Goal: Information Seeking & Learning: Learn about a topic

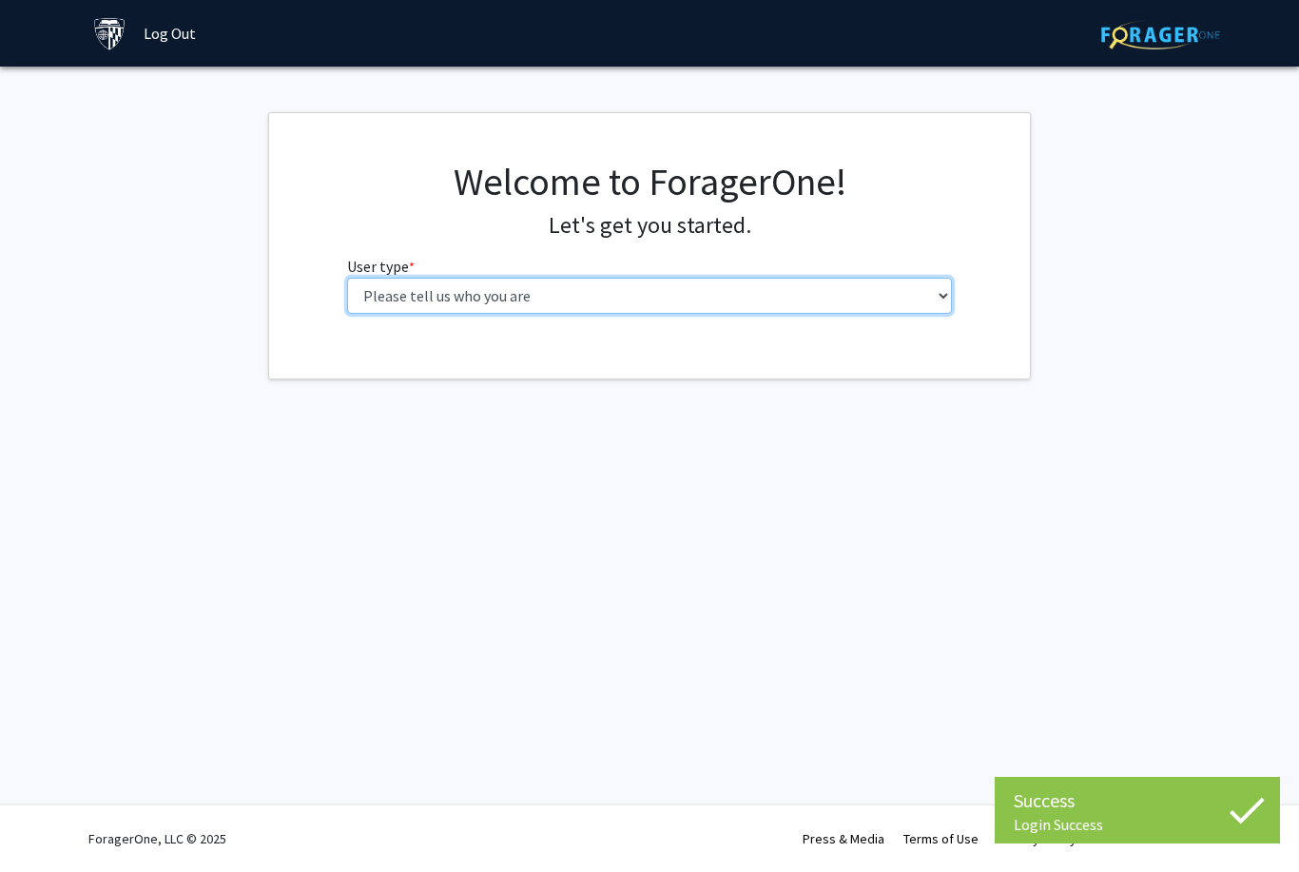
click at [814, 311] on select "Please tell us who you are Undergraduate Student Master's Student Doctoral Cand…" at bounding box center [650, 296] width 606 height 36
click at [905, 284] on select "Please tell us who you are Undergraduate Student Master's Student Doctoral Cand…" at bounding box center [650, 296] width 606 height 36
click at [922, 296] on select "Please tell us who you are Undergraduate Student Master's Student Doctoral Cand…" at bounding box center [650, 296] width 606 height 36
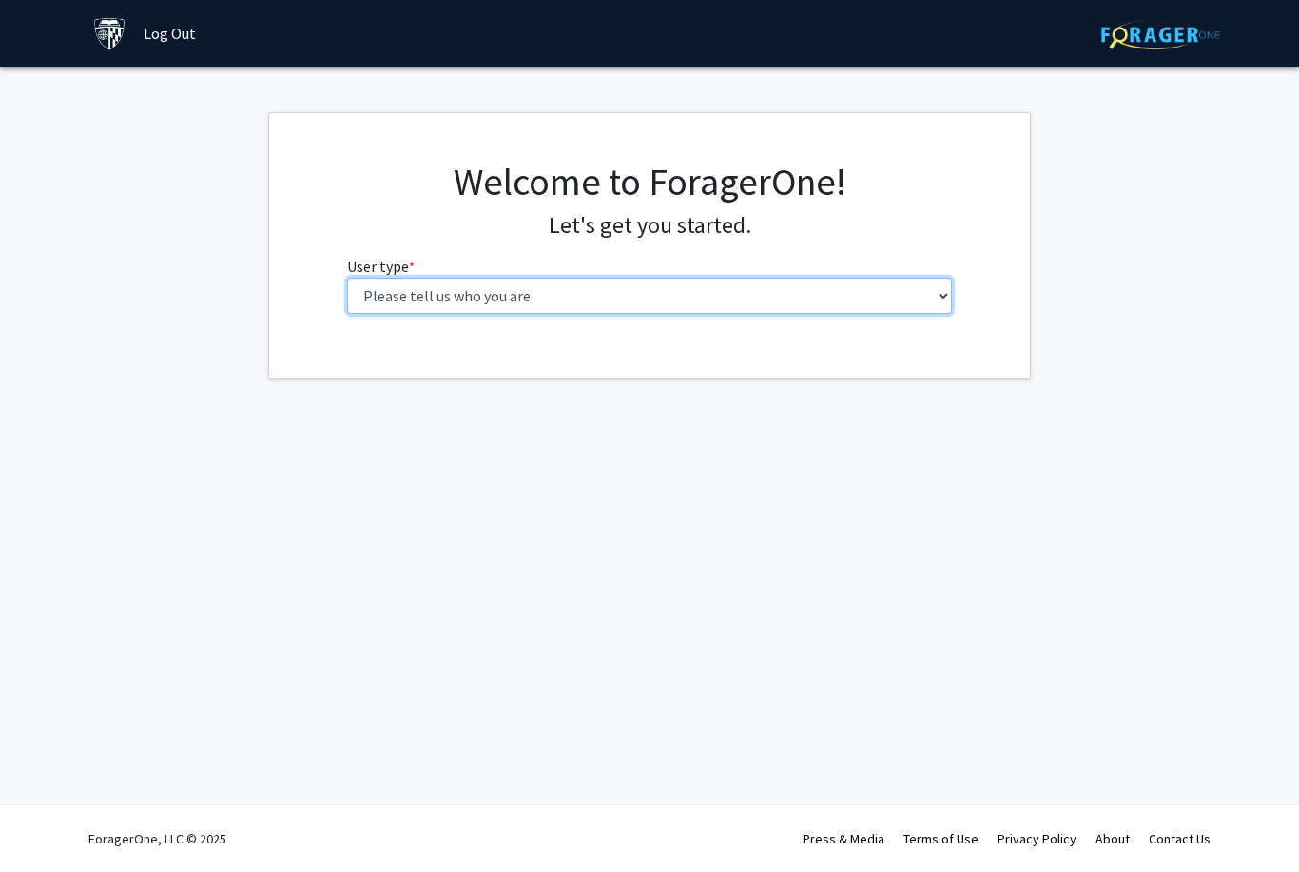
select select "1: undergrad"
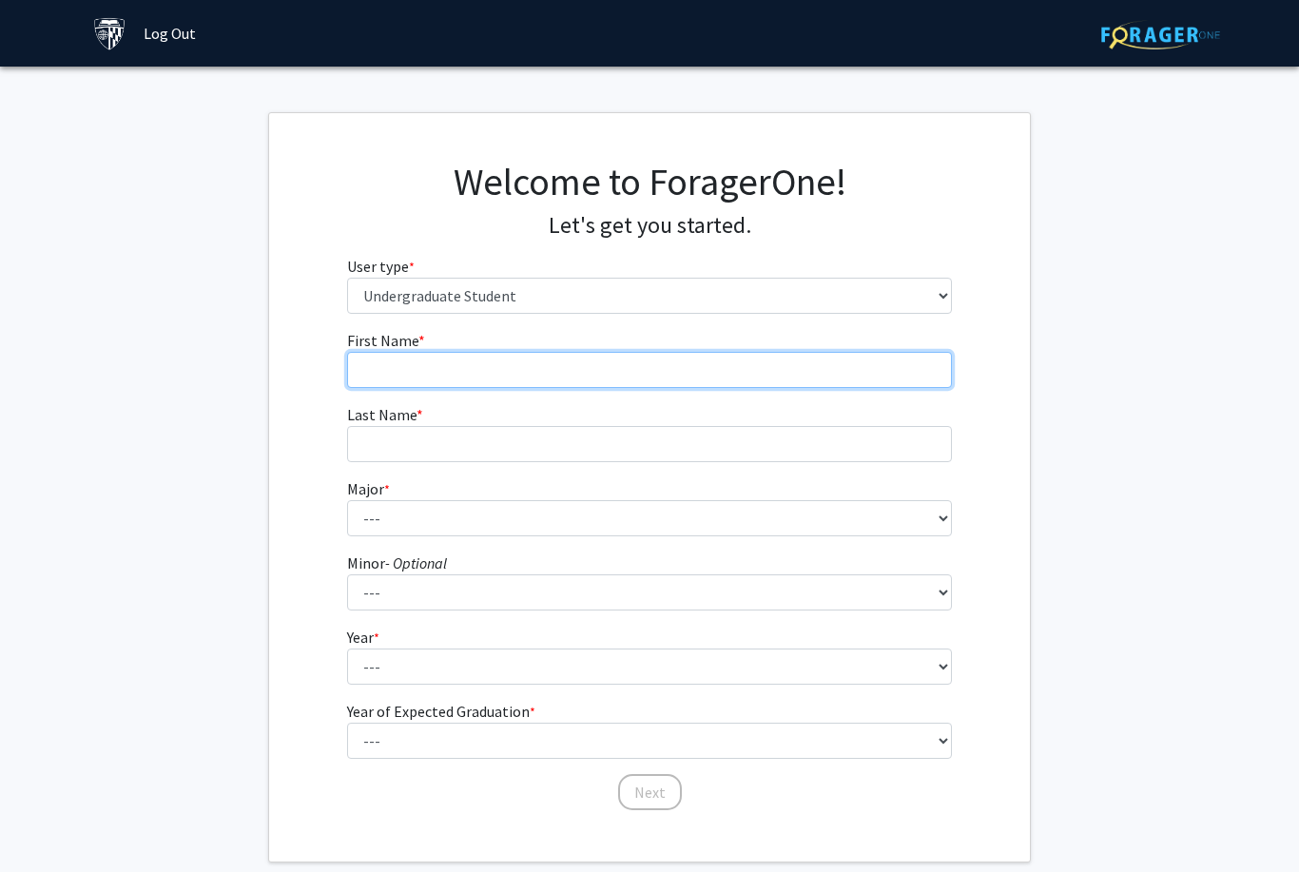
click at [878, 378] on input "First Name * required" at bounding box center [650, 370] width 606 height 36
type input "[PERSON_NAME]"
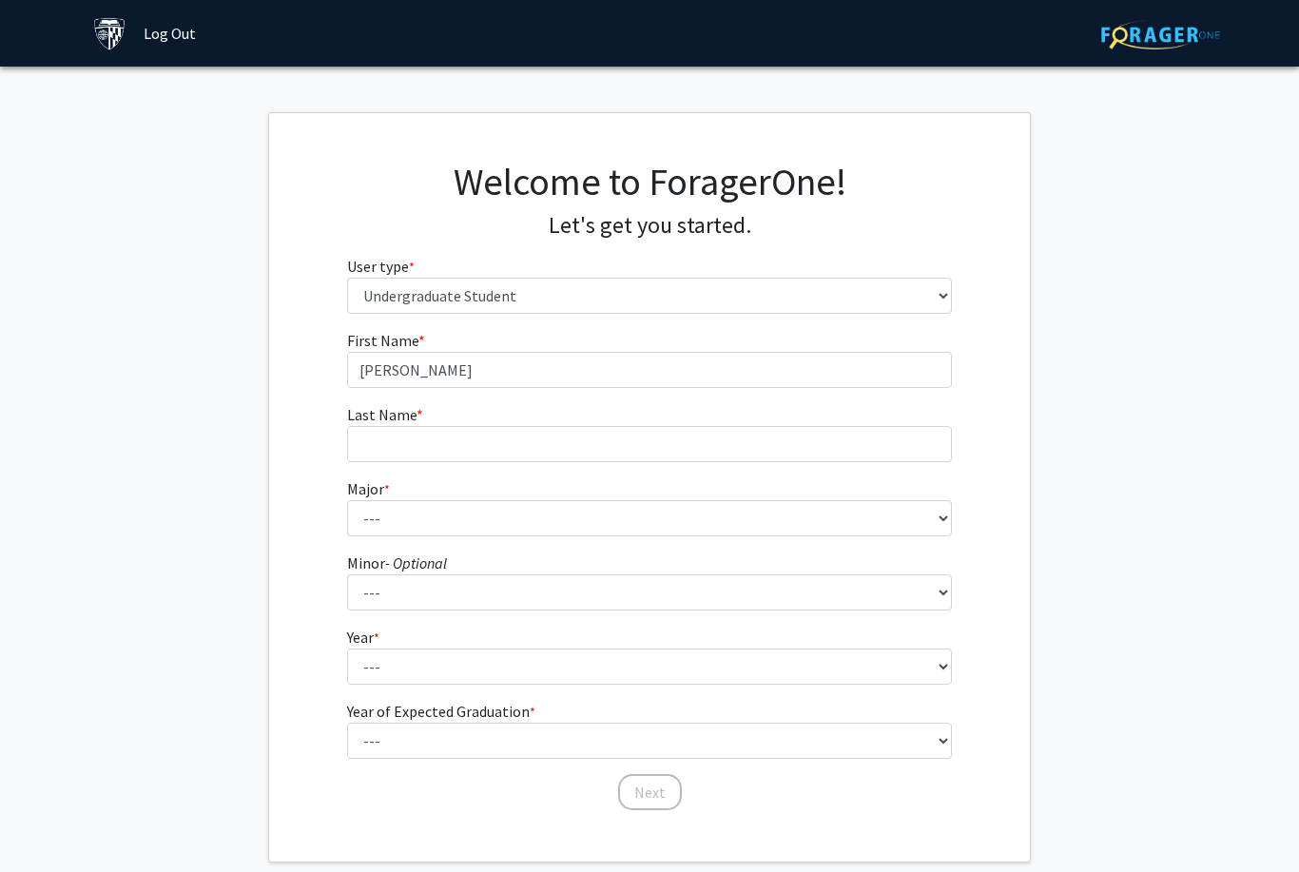
click at [807, 473] on form "First Name * required [PERSON_NAME] Last Name * required Major * required --- A…" at bounding box center [650, 561] width 606 height 464
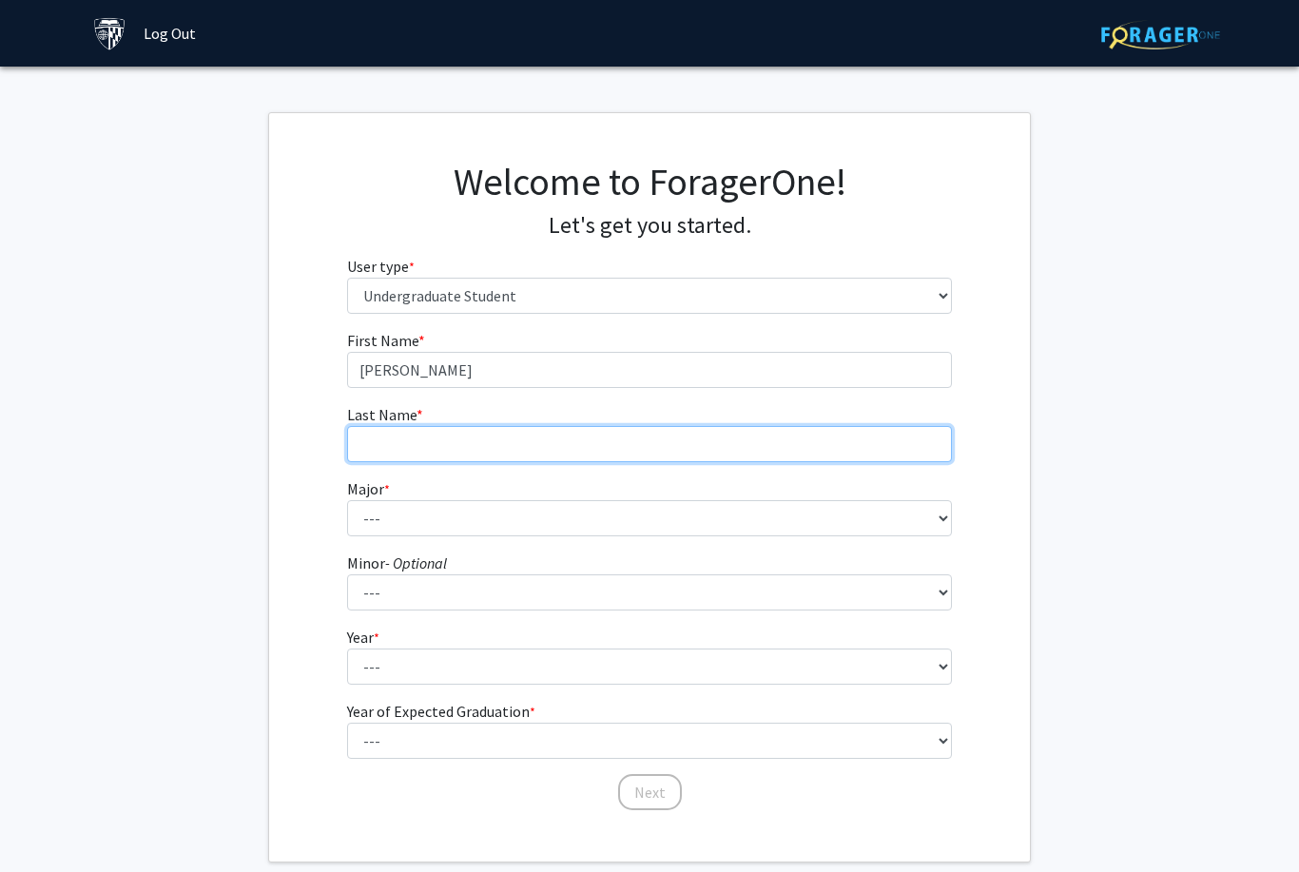
click at [832, 441] on input "Last Name * required" at bounding box center [650, 444] width 606 height 36
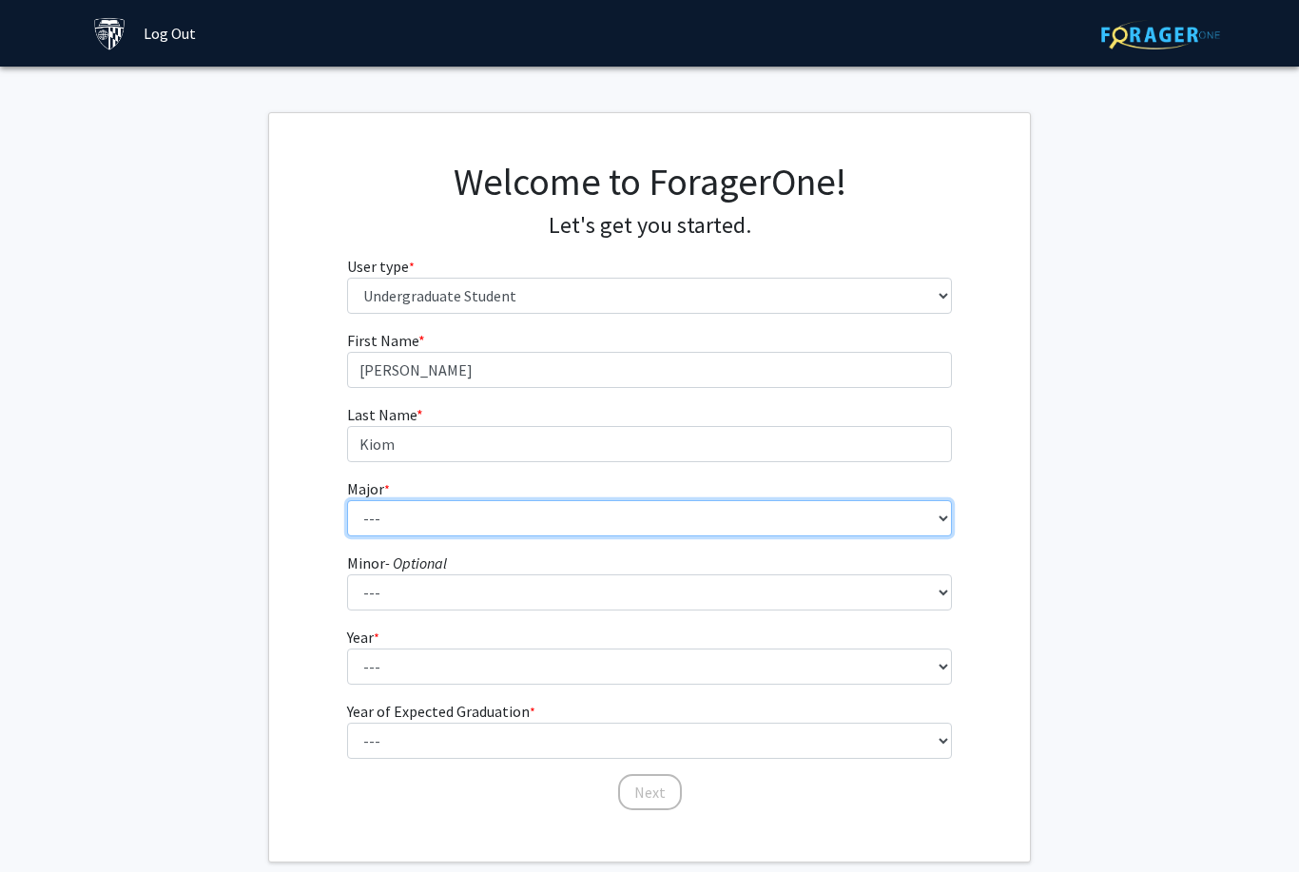
click at [442, 534] on select "--- Africana Studies Anthropology Applied Mathematics & Statistics Archaeology …" at bounding box center [650, 518] width 606 height 36
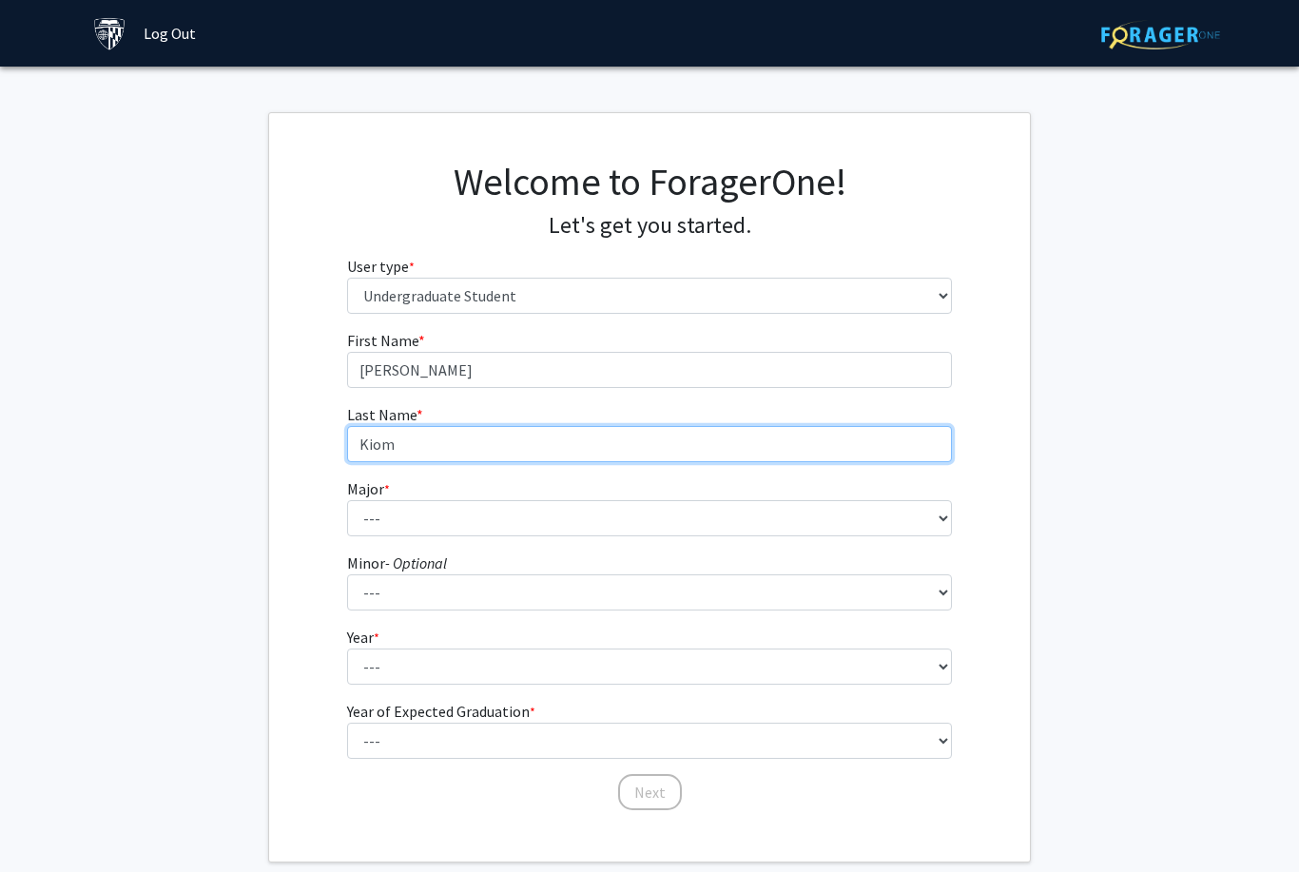
click at [437, 440] on input "Kiom" at bounding box center [650, 444] width 606 height 36
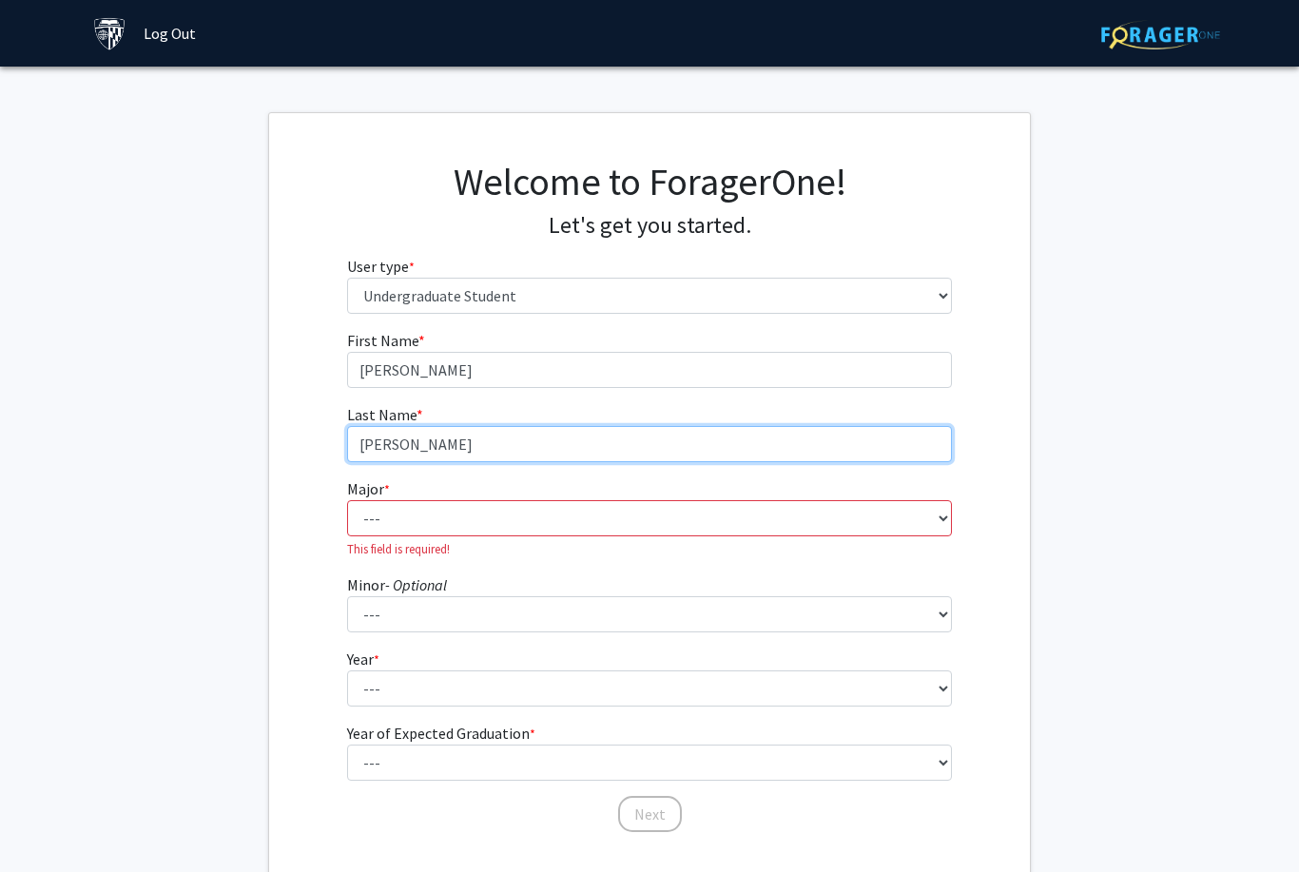
type input "[PERSON_NAME]"
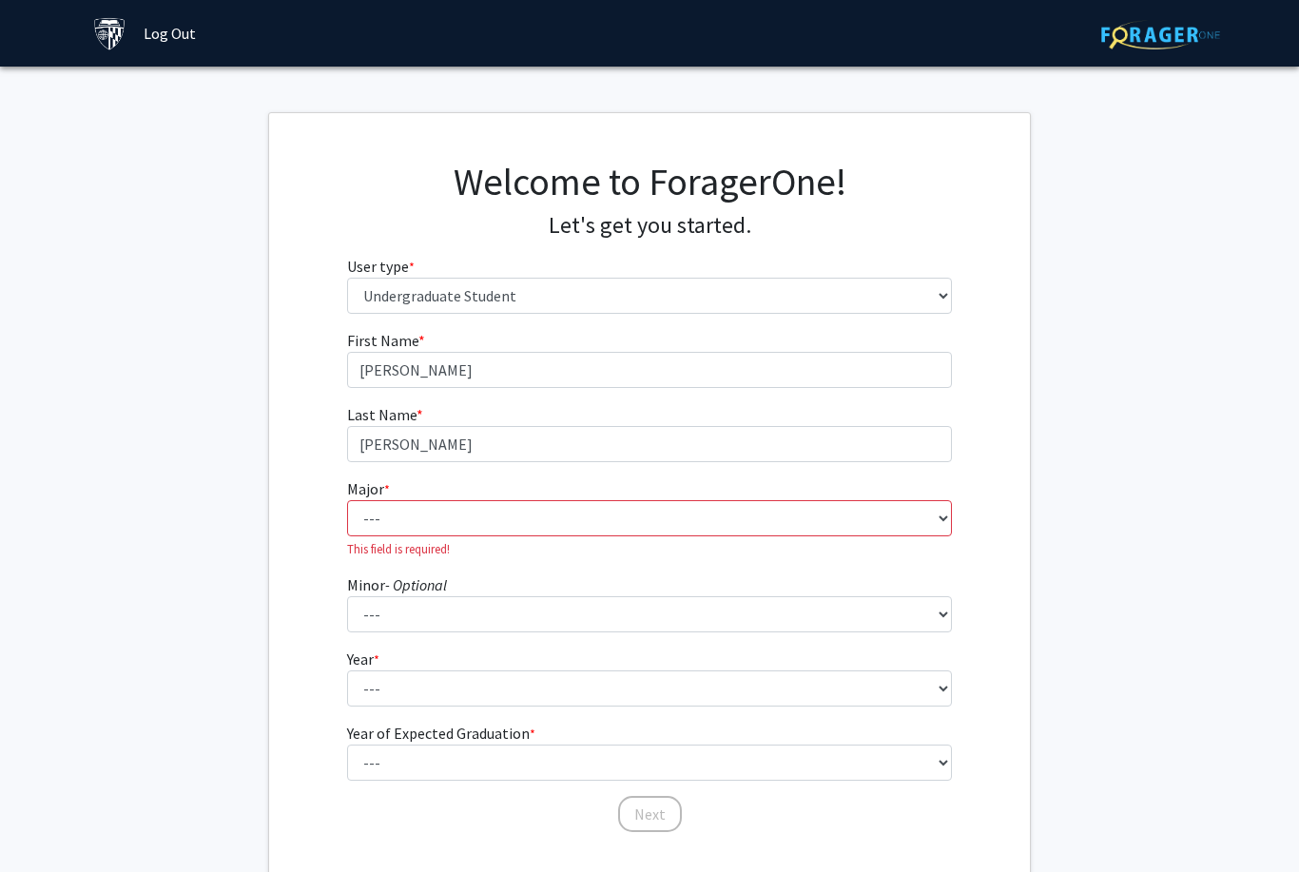
click at [385, 490] on span "*" at bounding box center [387, 489] width 6 height 17
click at [385, 500] on select "--- Africana Studies Anthropology Applied Mathematics & Statistics Archaeology …" at bounding box center [650, 518] width 606 height 36
click at [878, 521] on select "--- Africana Studies Anthropology Applied Mathematics & Statistics Archaeology …" at bounding box center [650, 518] width 606 height 36
select select "41: 55"
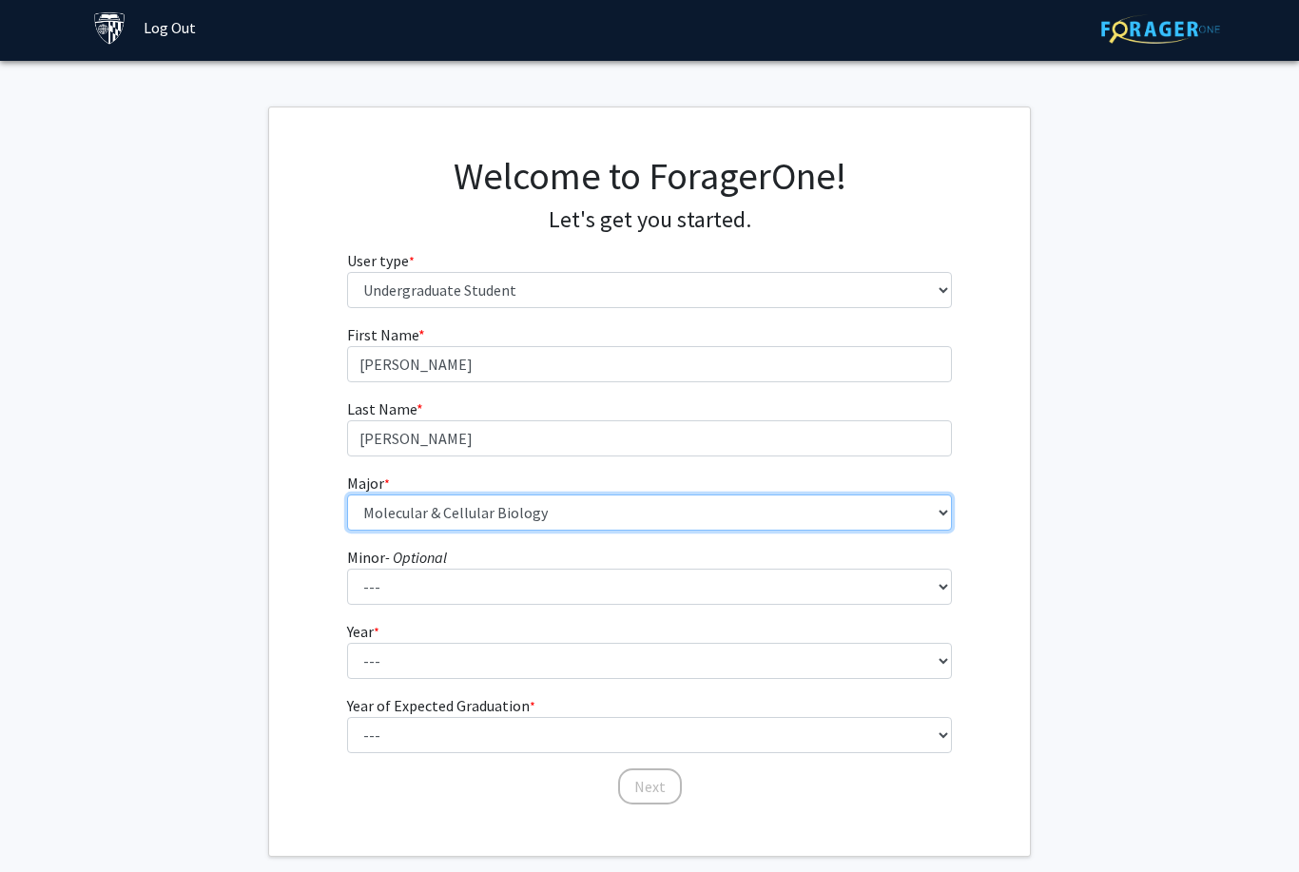
scroll to position [39, 0]
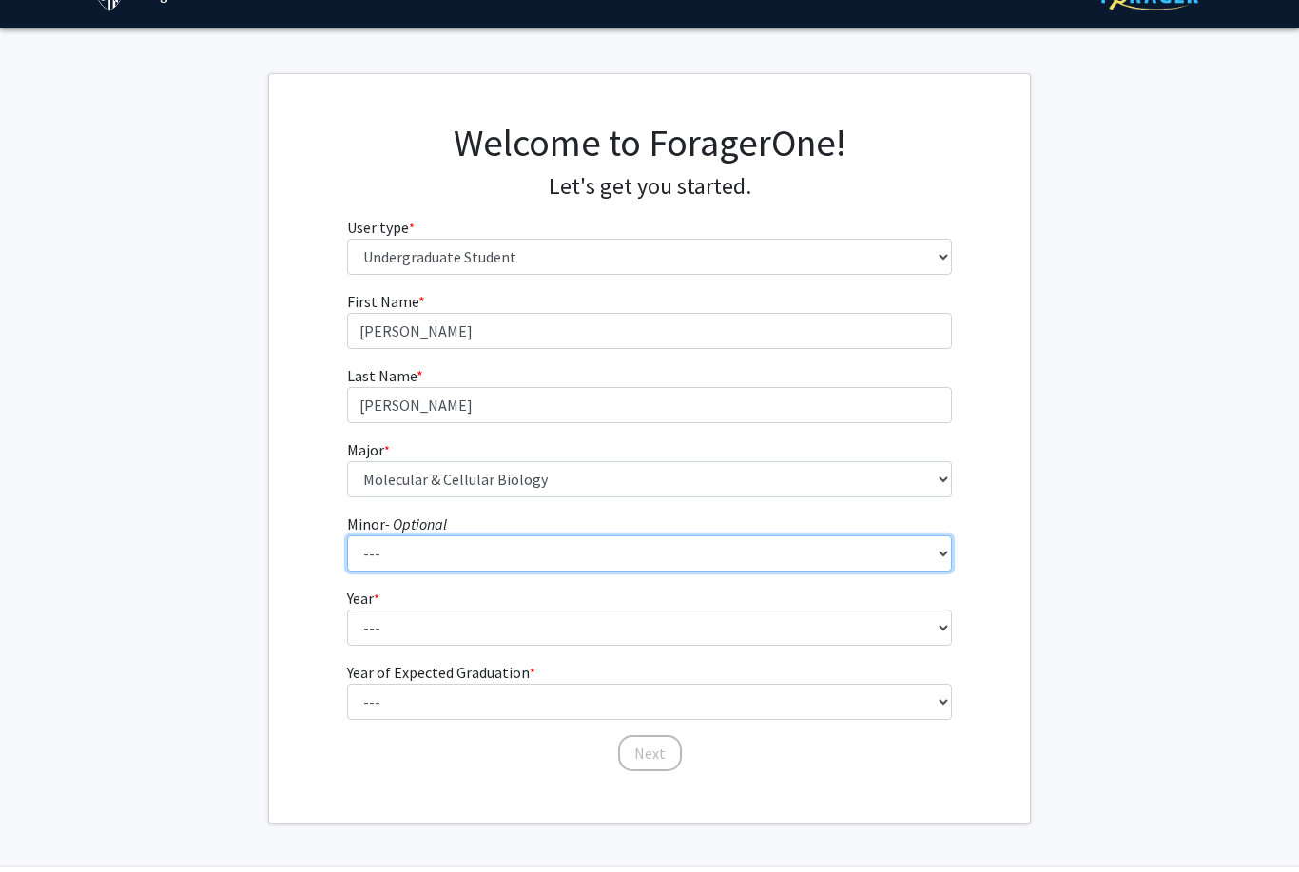
click at [926, 563] on select "--- Accounting and Financial Management Africana Studies Anthropology Applied M…" at bounding box center [650, 553] width 606 height 36
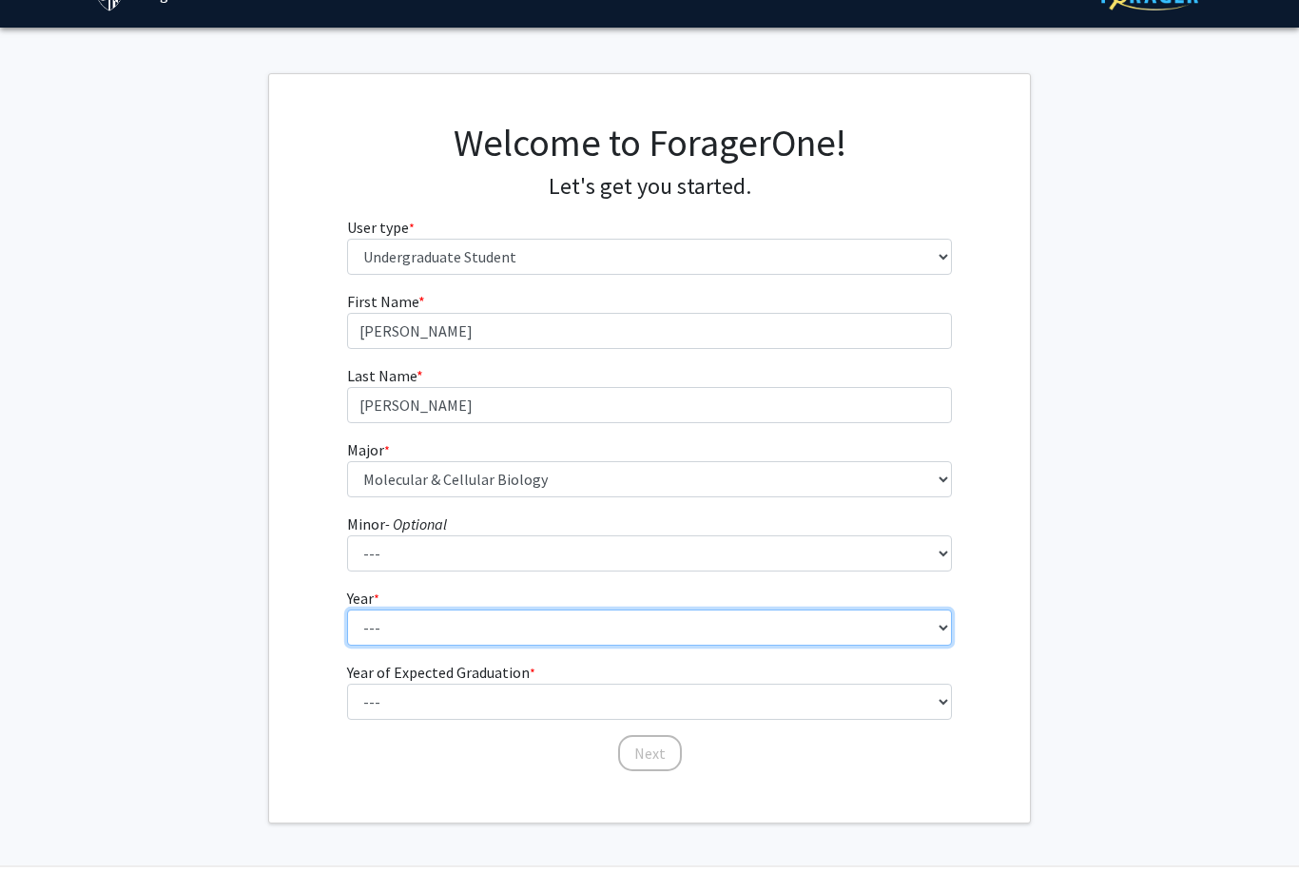
click at [940, 635] on select "--- First-year Sophomore Junior Senior Postbaccalaureate Certificate" at bounding box center [650, 628] width 606 height 36
click at [926, 632] on select "--- First-year Sophomore Junior Senior Postbaccalaureate Certificate" at bounding box center [650, 628] width 606 height 36
select select "1: first-year"
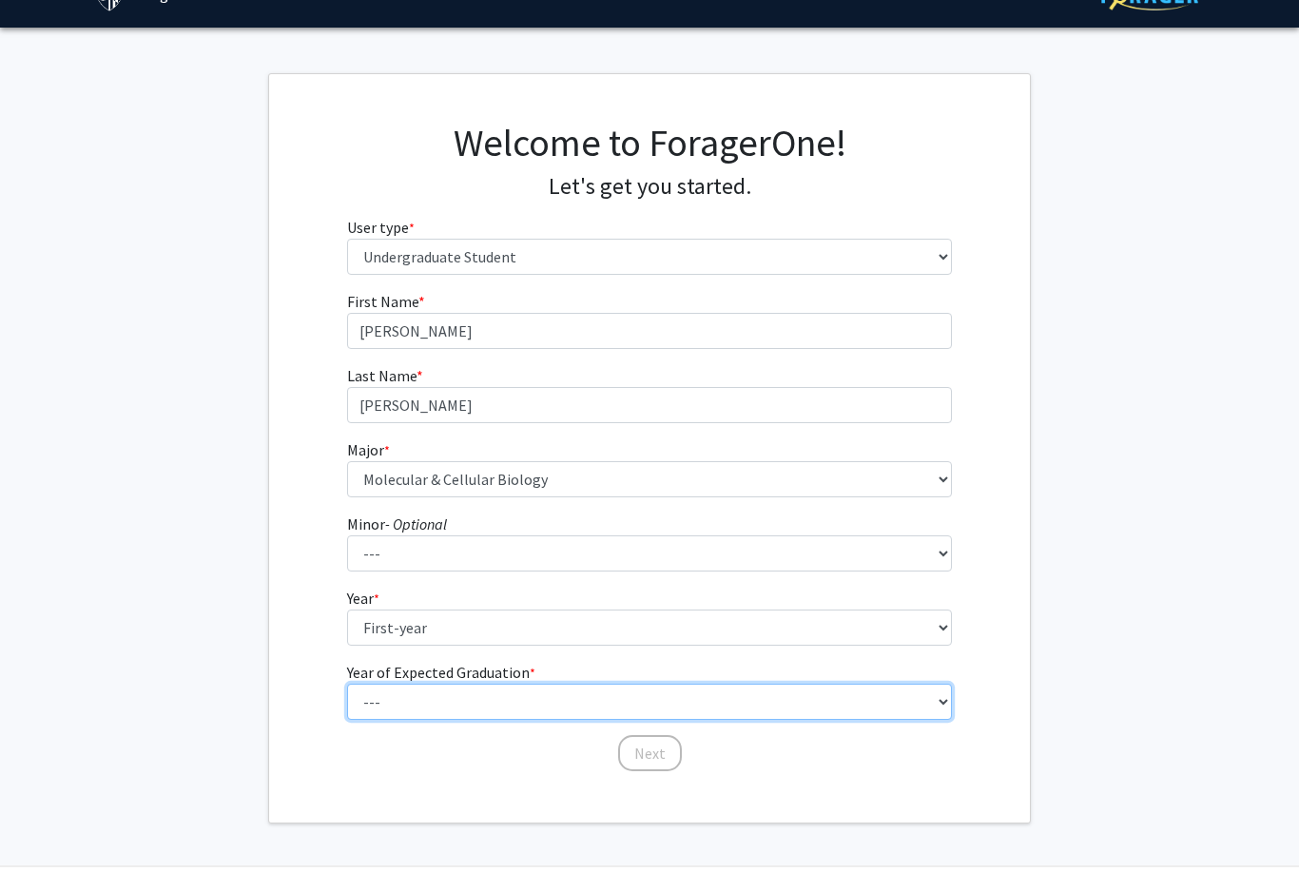
click at [885, 705] on select "--- 2025 2026 2027 2028 2029 2030 2031 2032 2033 2034" at bounding box center [650, 702] width 606 height 36
select select "5: 2029"
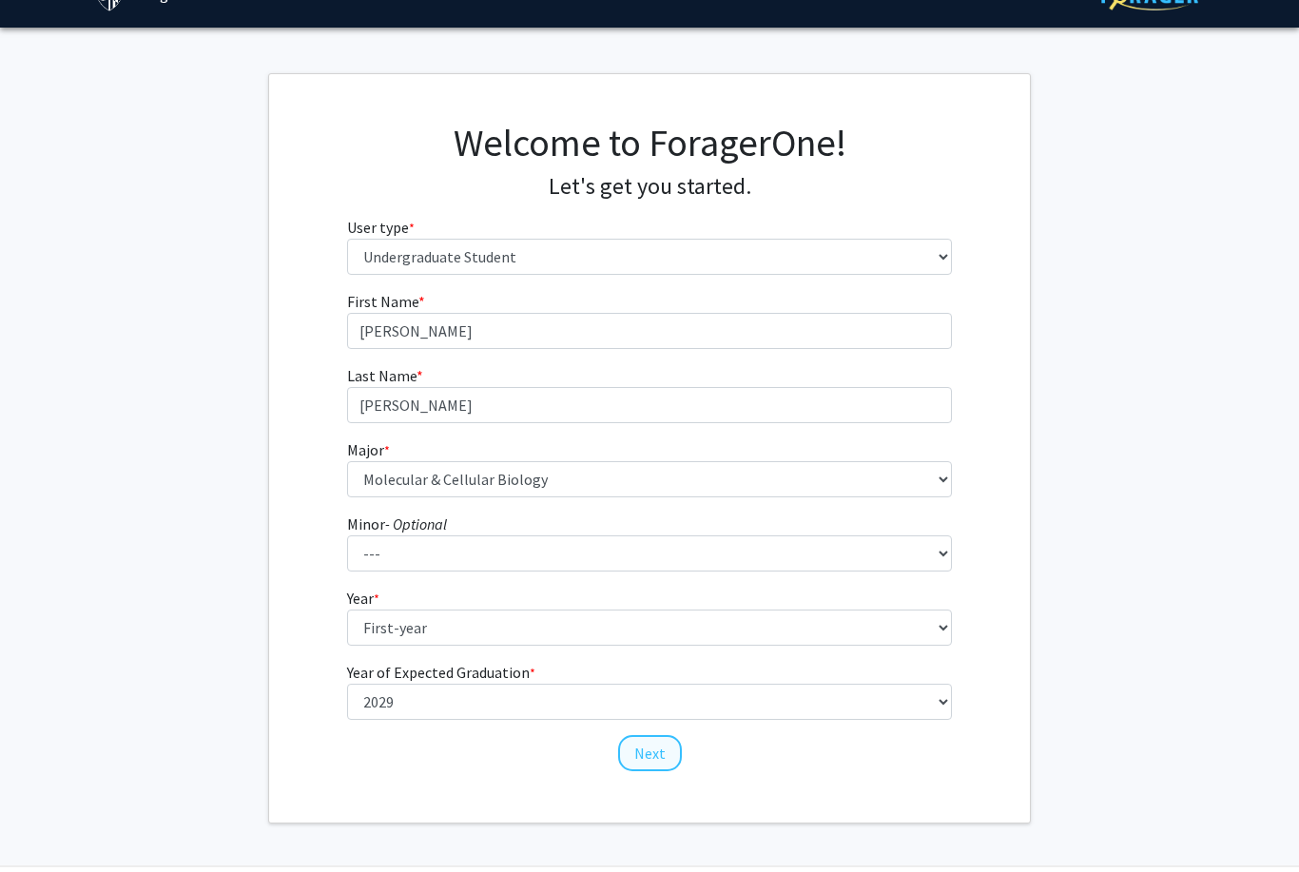
click at [659, 765] on button "Next" at bounding box center [650, 753] width 64 height 36
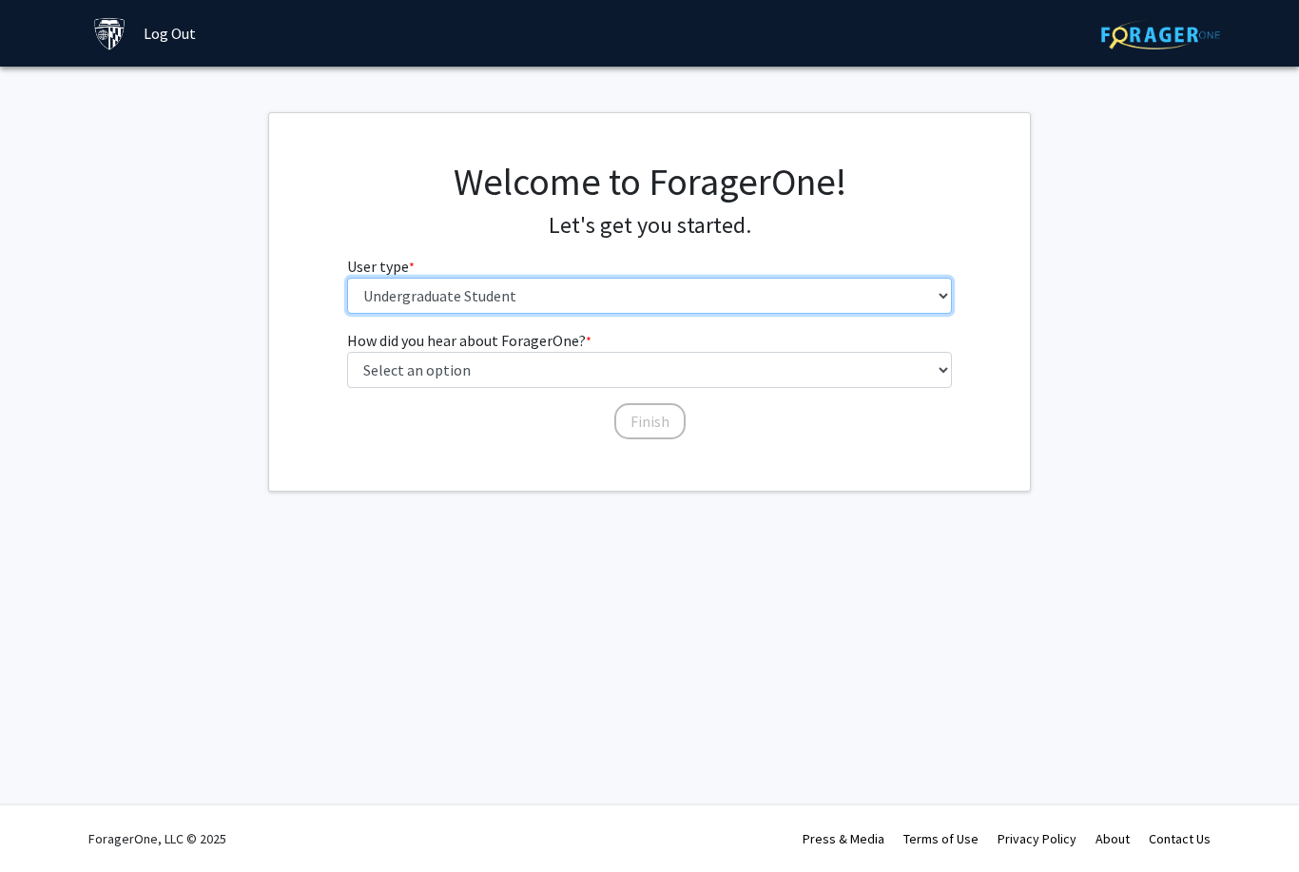
click at [903, 291] on select "Please tell us who you are Undergraduate Student Master's Student Doctoral Cand…" at bounding box center [650, 296] width 606 height 36
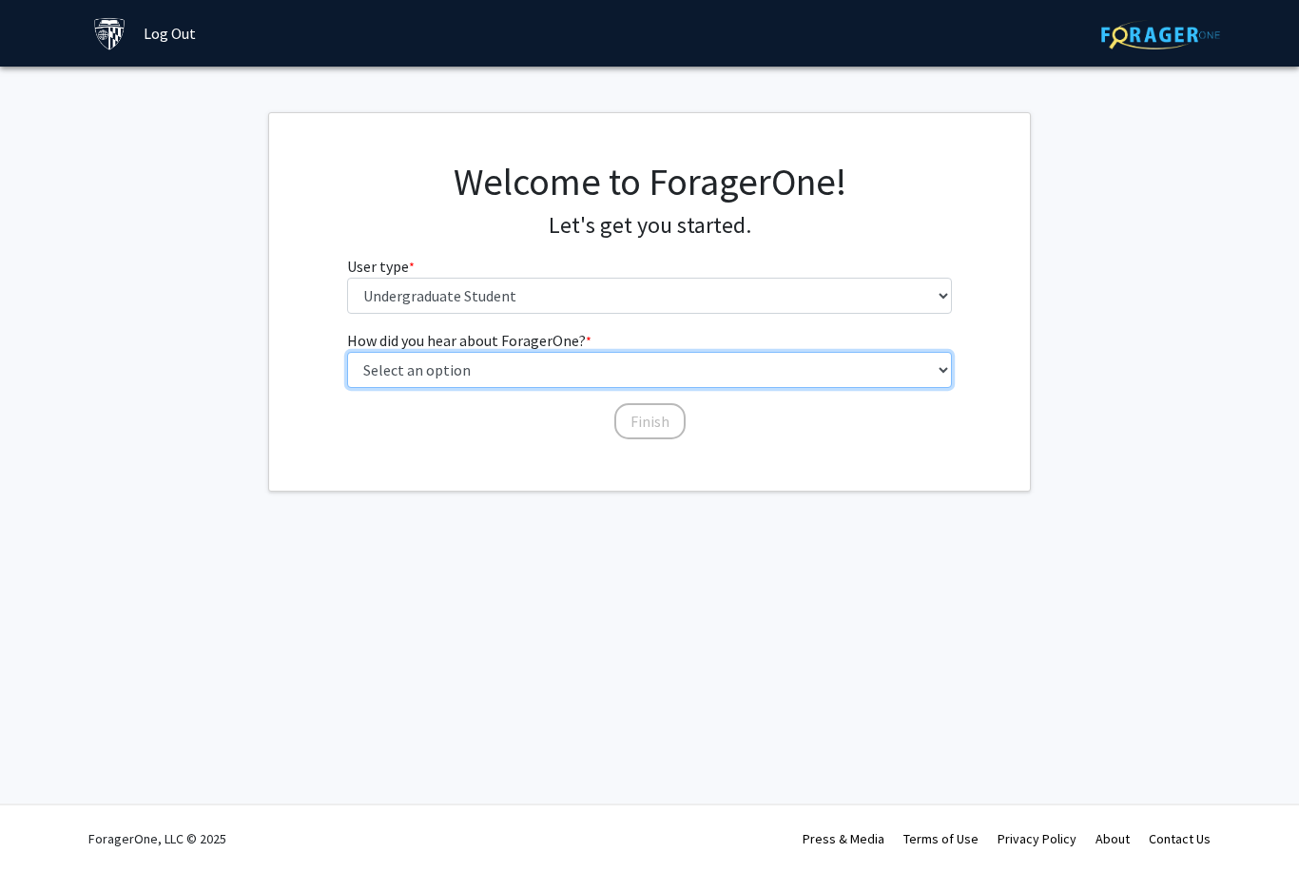
click at [901, 360] on select "Select an option Peer/student recommendation Faculty/staff recommendation Unive…" at bounding box center [650, 370] width 606 height 36
select select "3: university_website"
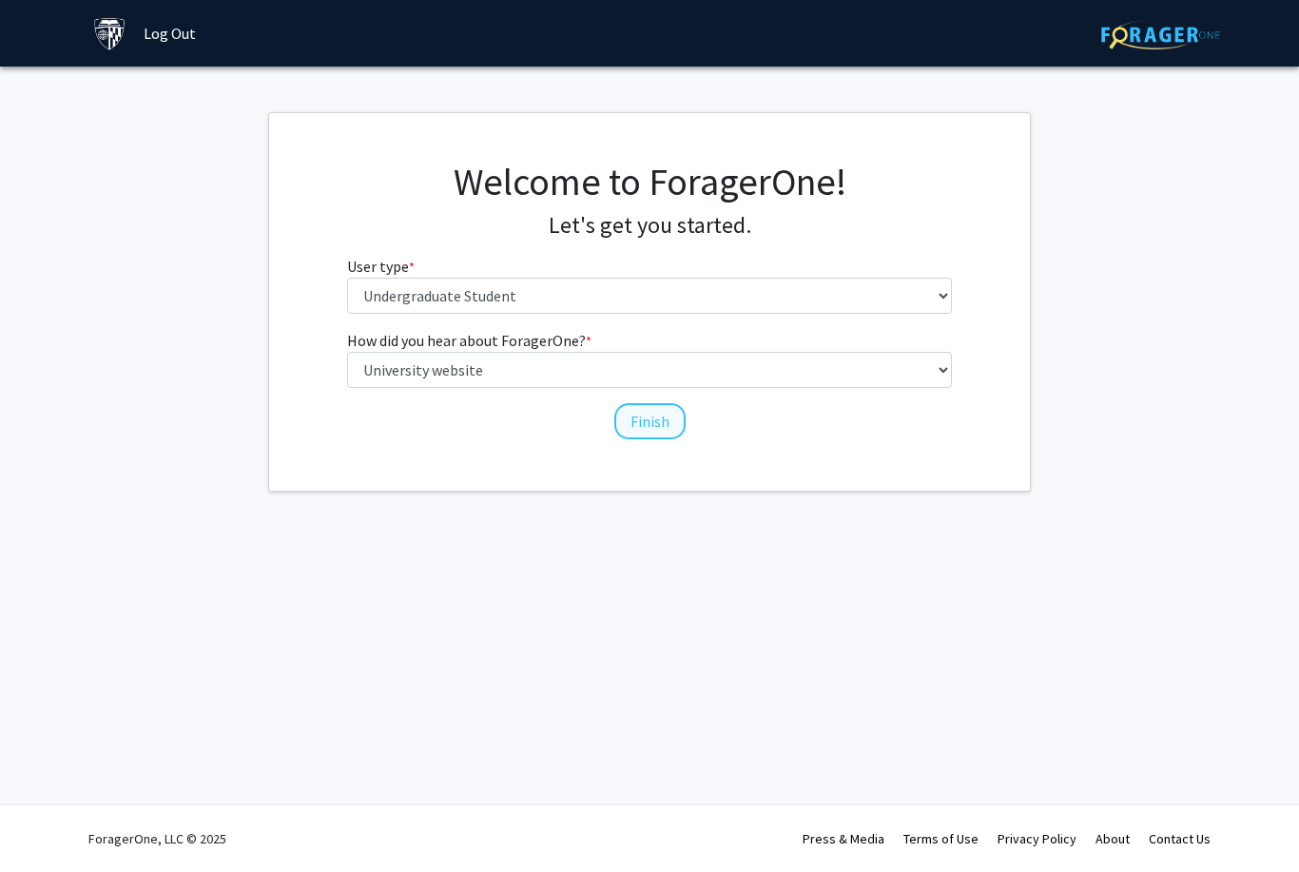
click at [649, 419] on button "Finish" at bounding box center [649, 421] width 71 height 36
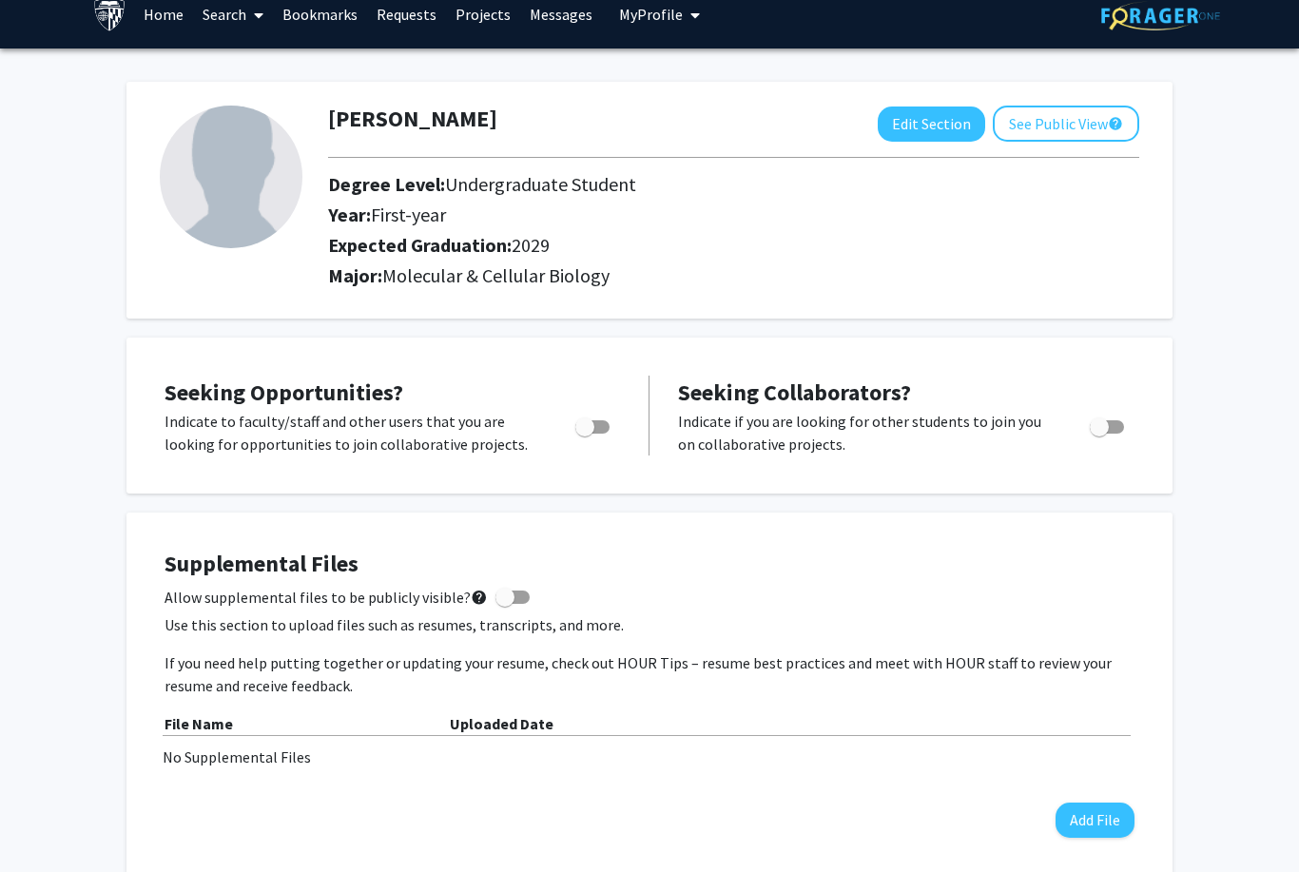
scroll to position [17, 0]
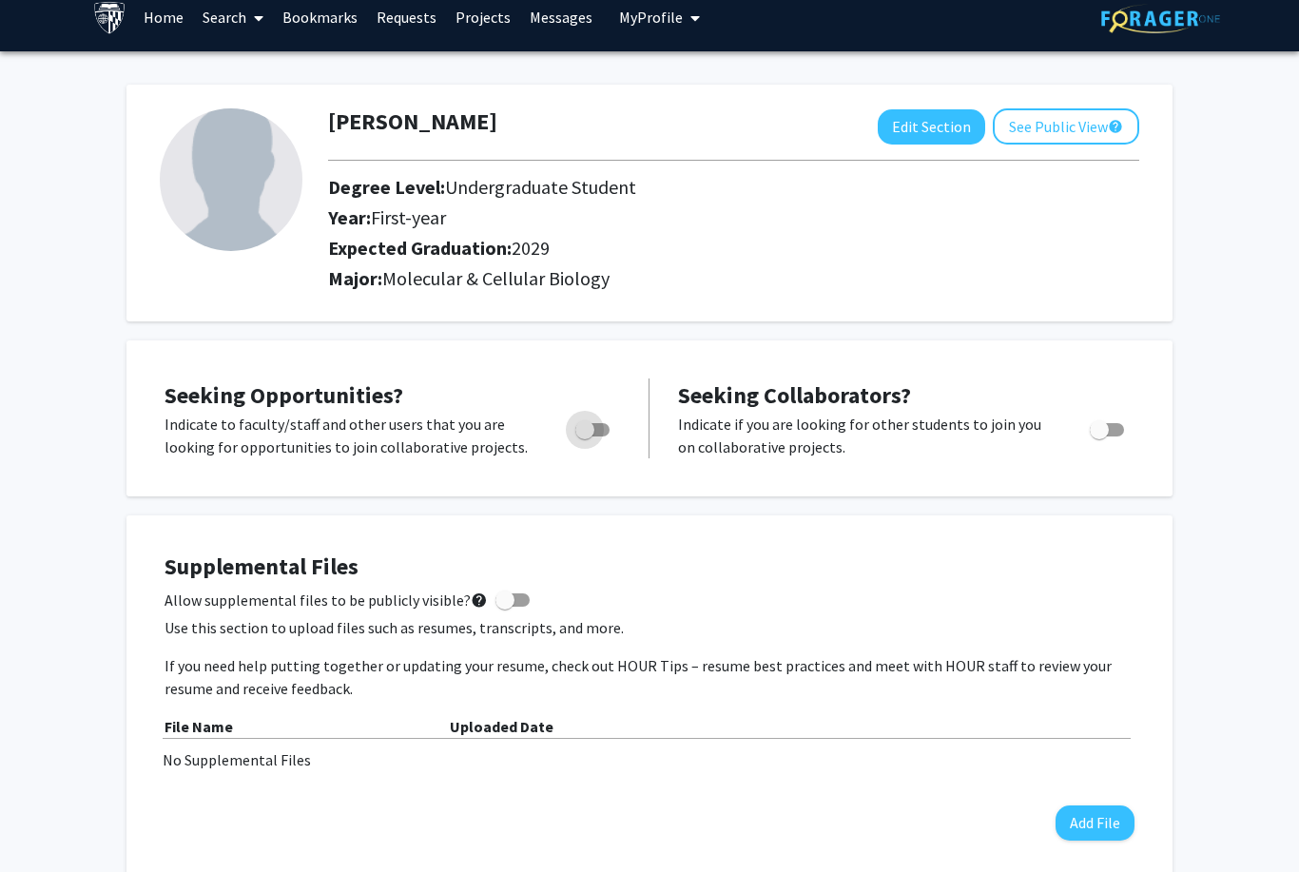
click at [592, 437] on label "Toggle" at bounding box center [589, 429] width 42 height 23
click at [585, 437] on input "Are you actively seeking opportunities?" at bounding box center [584, 437] width 1 height 1
checkbox input "true"
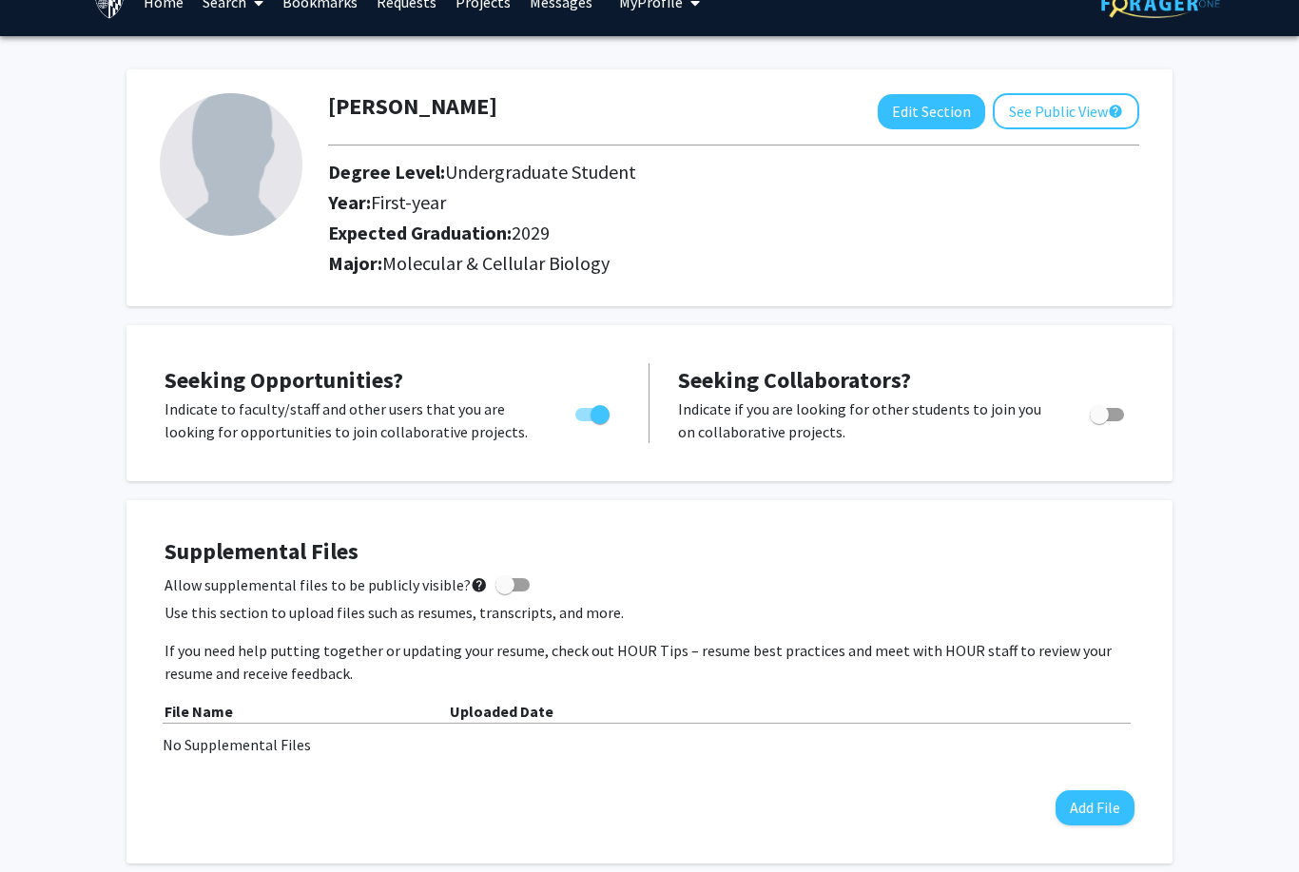
scroll to position [32, 0]
click at [1106, 415] on span "Toggle" at bounding box center [1099, 414] width 19 height 19
click at [1099, 421] on input "Would you like to receive other student requests to work with you?" at bounding box center [1098, 421] width 1 height 1
click at [1134, 412] on div "Toggle" at bounding box center [1108, 412] width 52 height 29
click at [1114, 411] on span "Toggle" at bounding box center [1114, 414] width 19 height 19
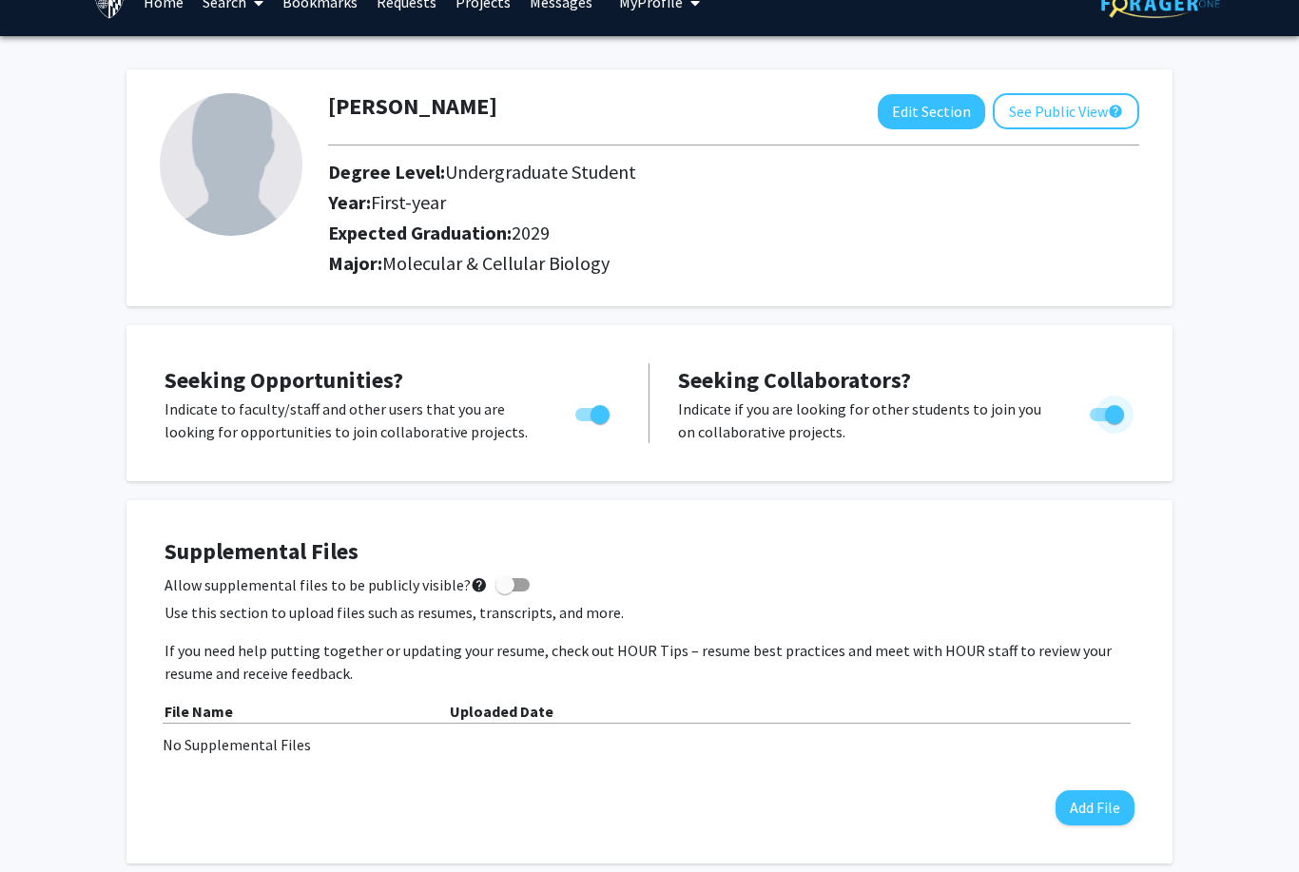
click at [1099, 421] on input "Would you like to receive other student requests to work with you?" at bounding box center [1098, 421] width 1 height 1
checkbox input "false"
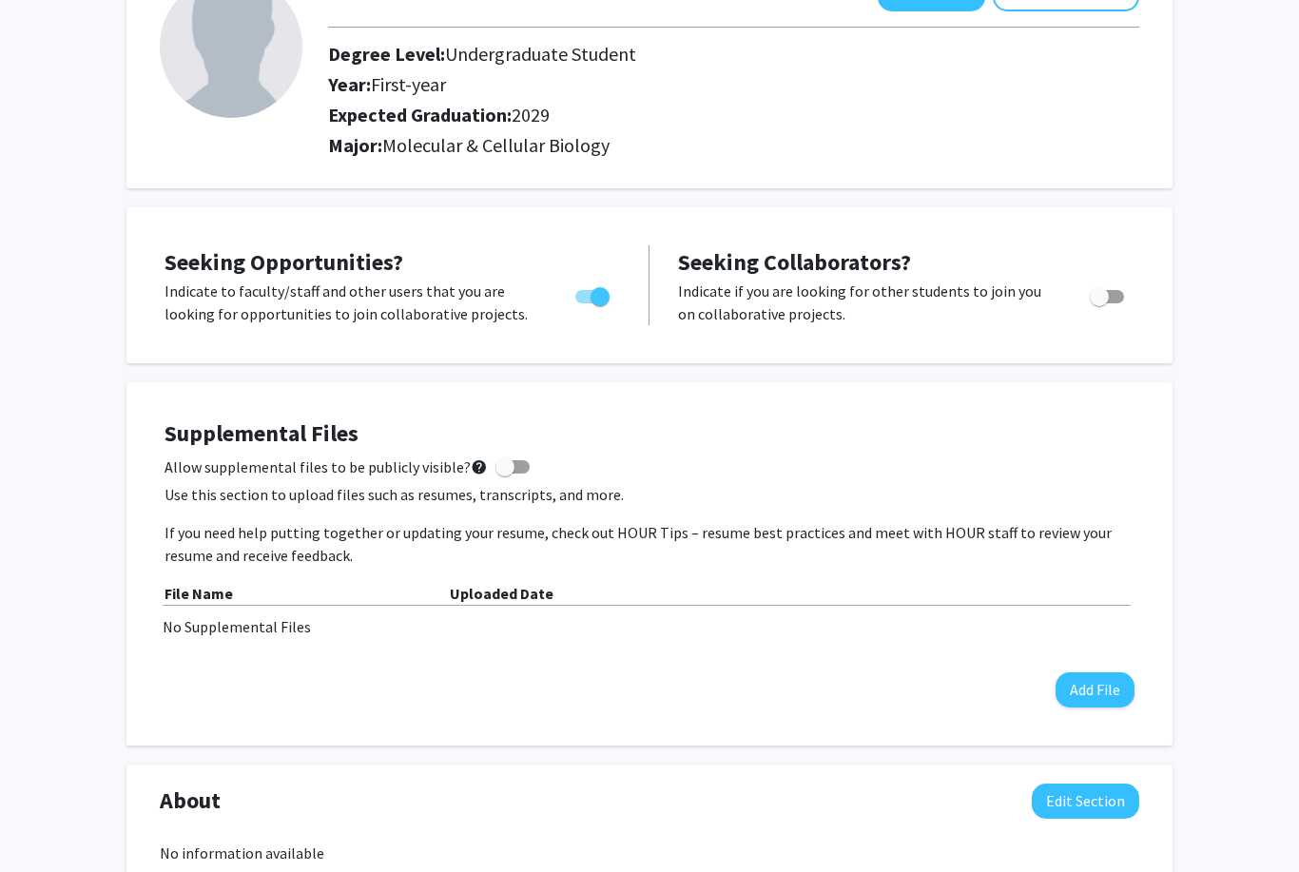
scroll to position [150, 0]
click at [184, 600] on div "File Name" at bounding box center [307, 593] width 285 height 23
click at [207, 584] on b "File Name" at bounding box center [199, 593] width 68 height 19
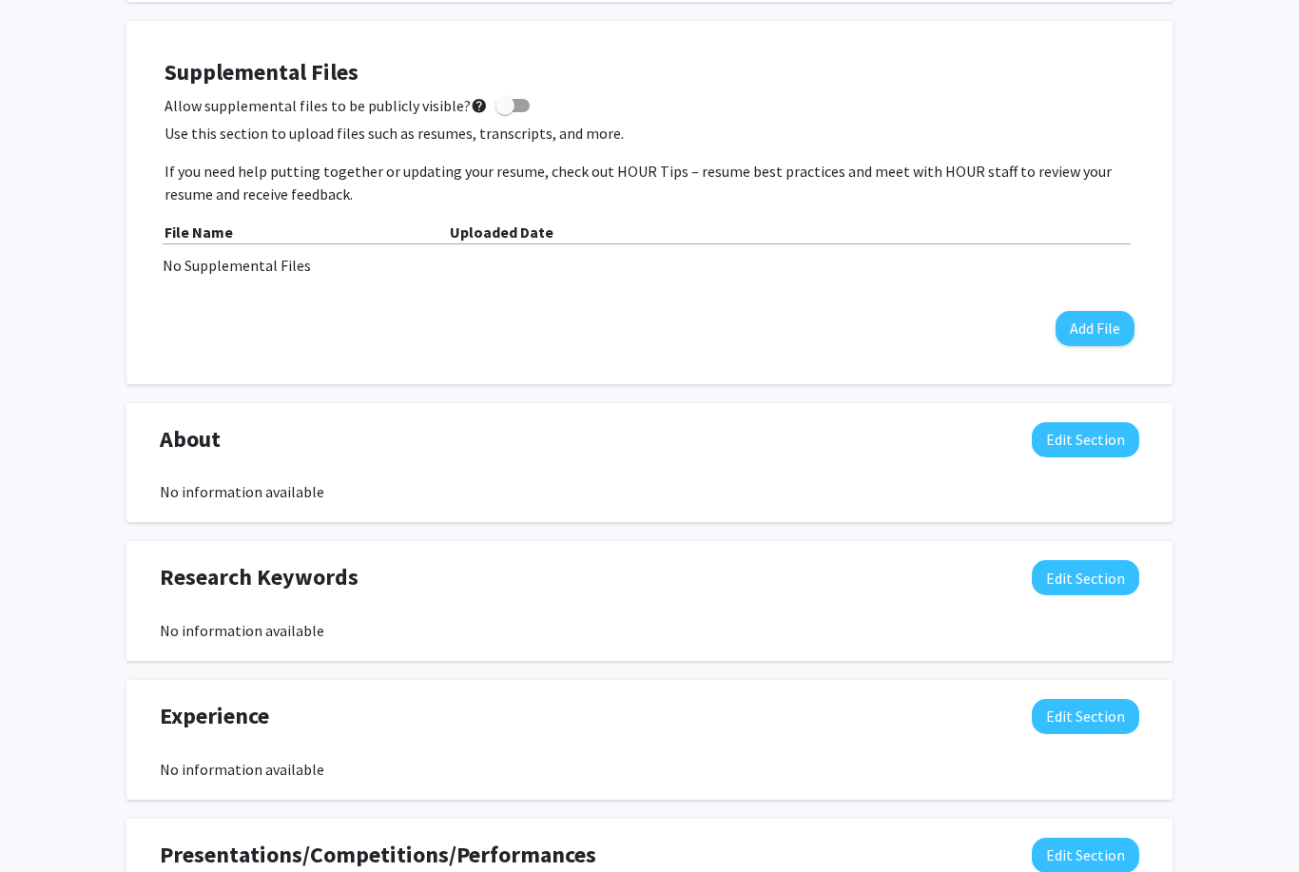
scroll to position [0, 0]
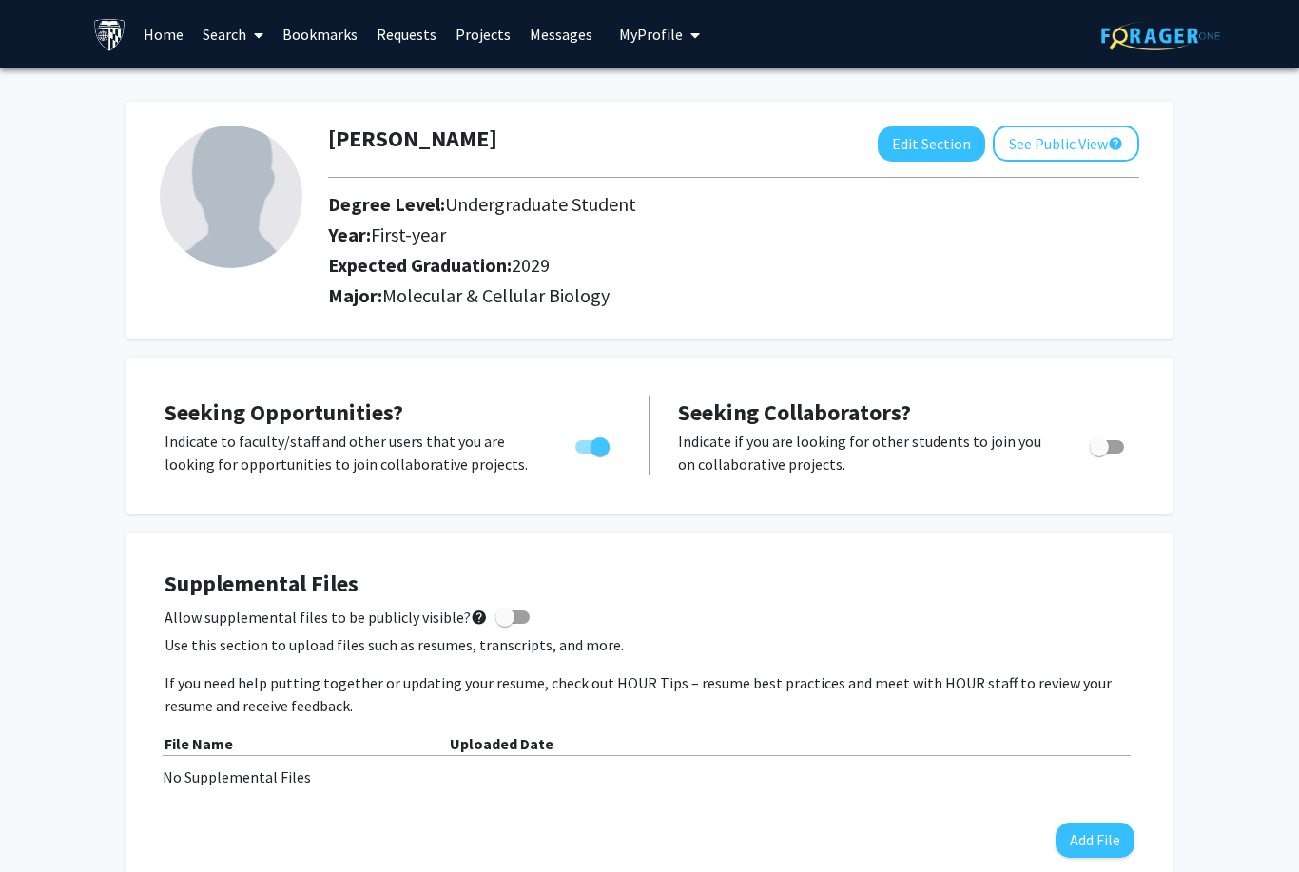
click at [244, 24] on link "Search" at bounding box center [233, 34] width 80 height 67
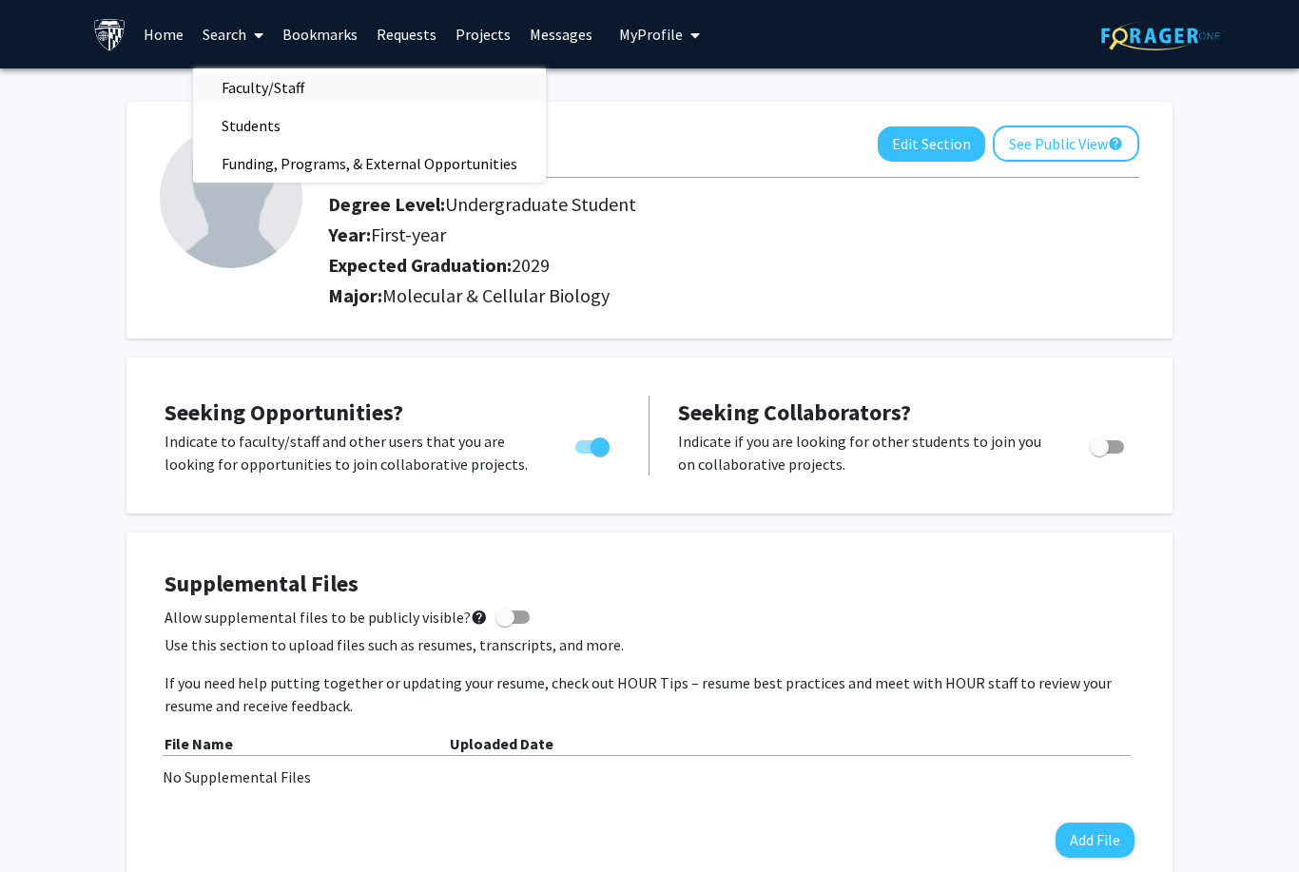
click at [241, 83] on span "Faculty/Staff" at bounding box center [263, 87] width 140 height 38
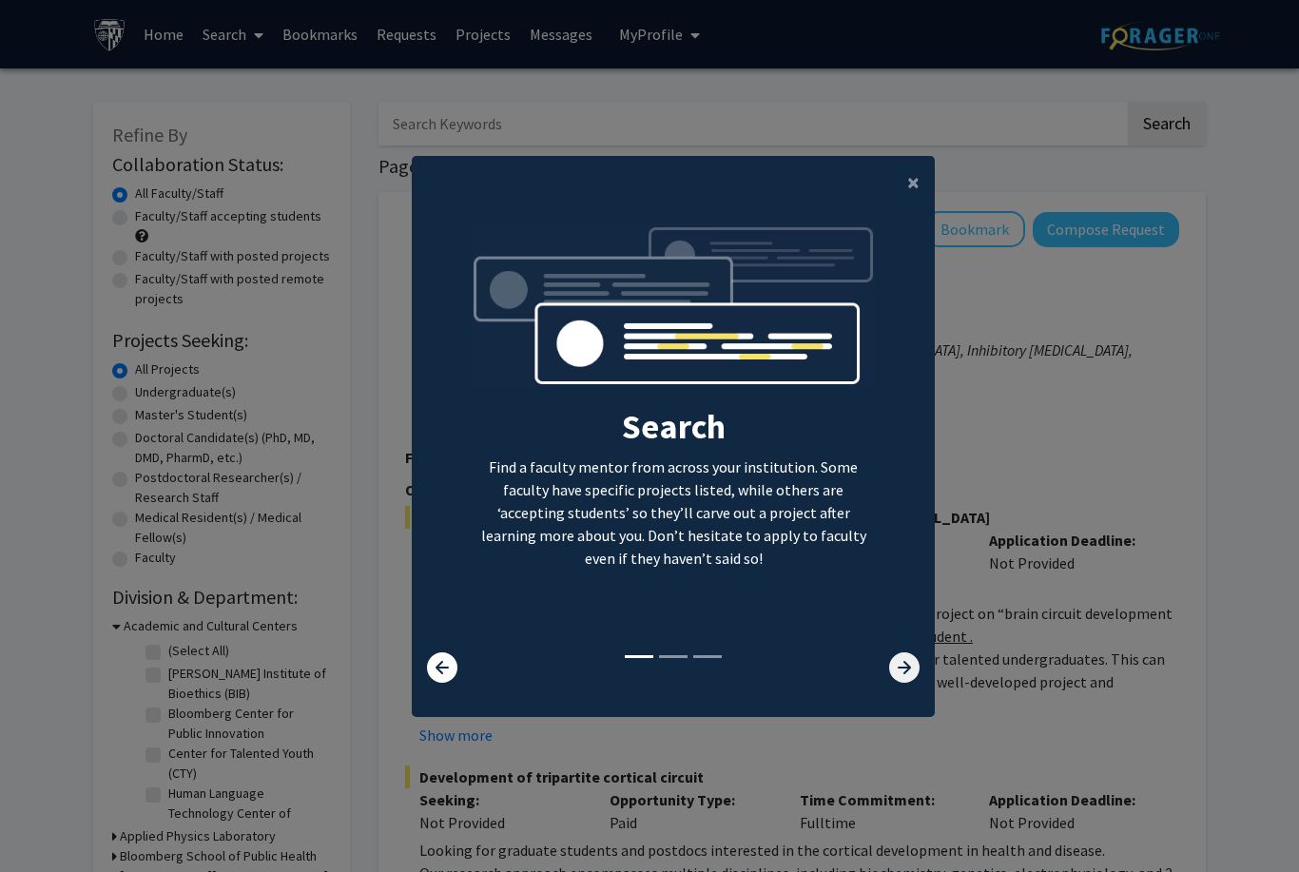
click at [905, 683] on icon at bounding box center [904, 667] width 30 height 30
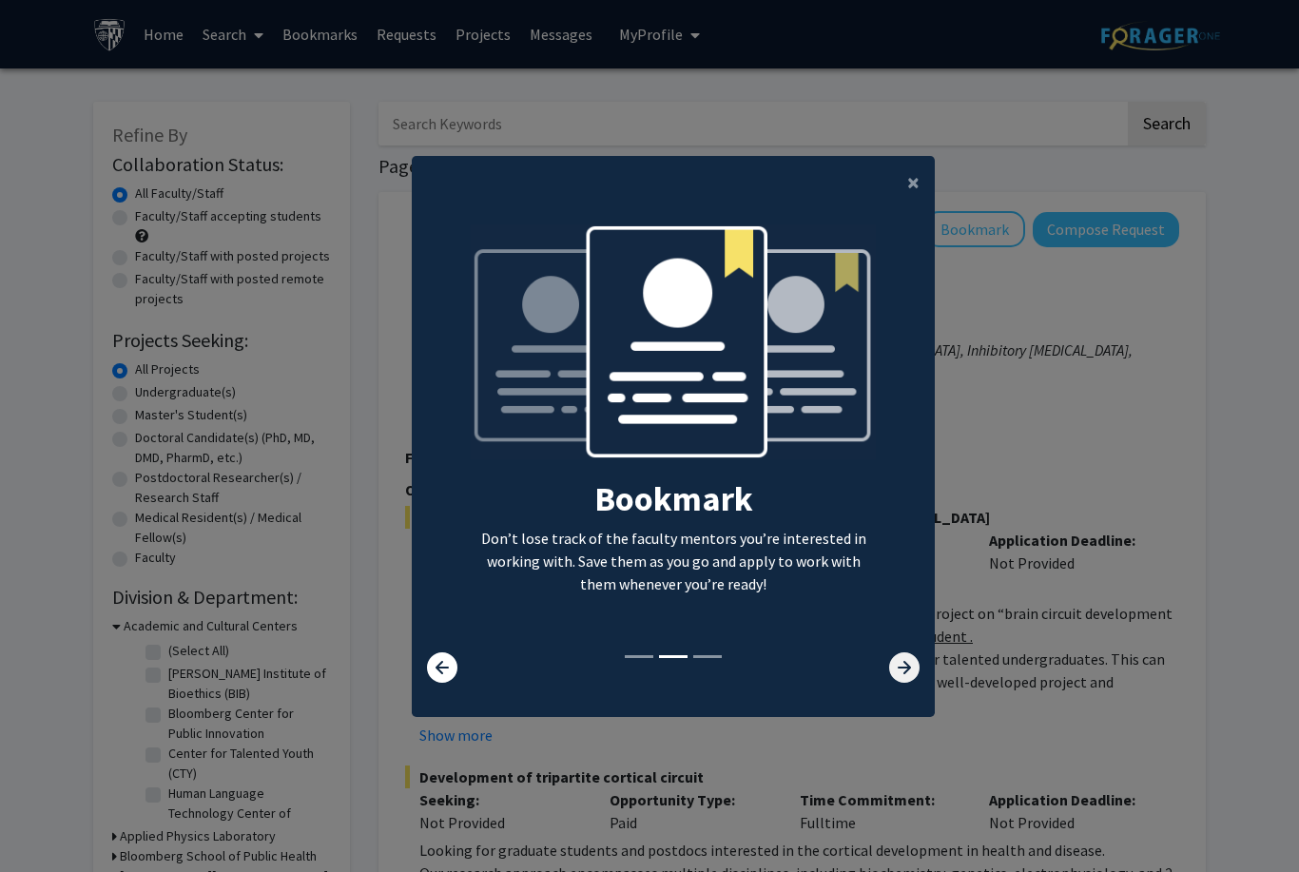
click at [907, 683] on icon at bounding box center [904, 667] width 30 height 30
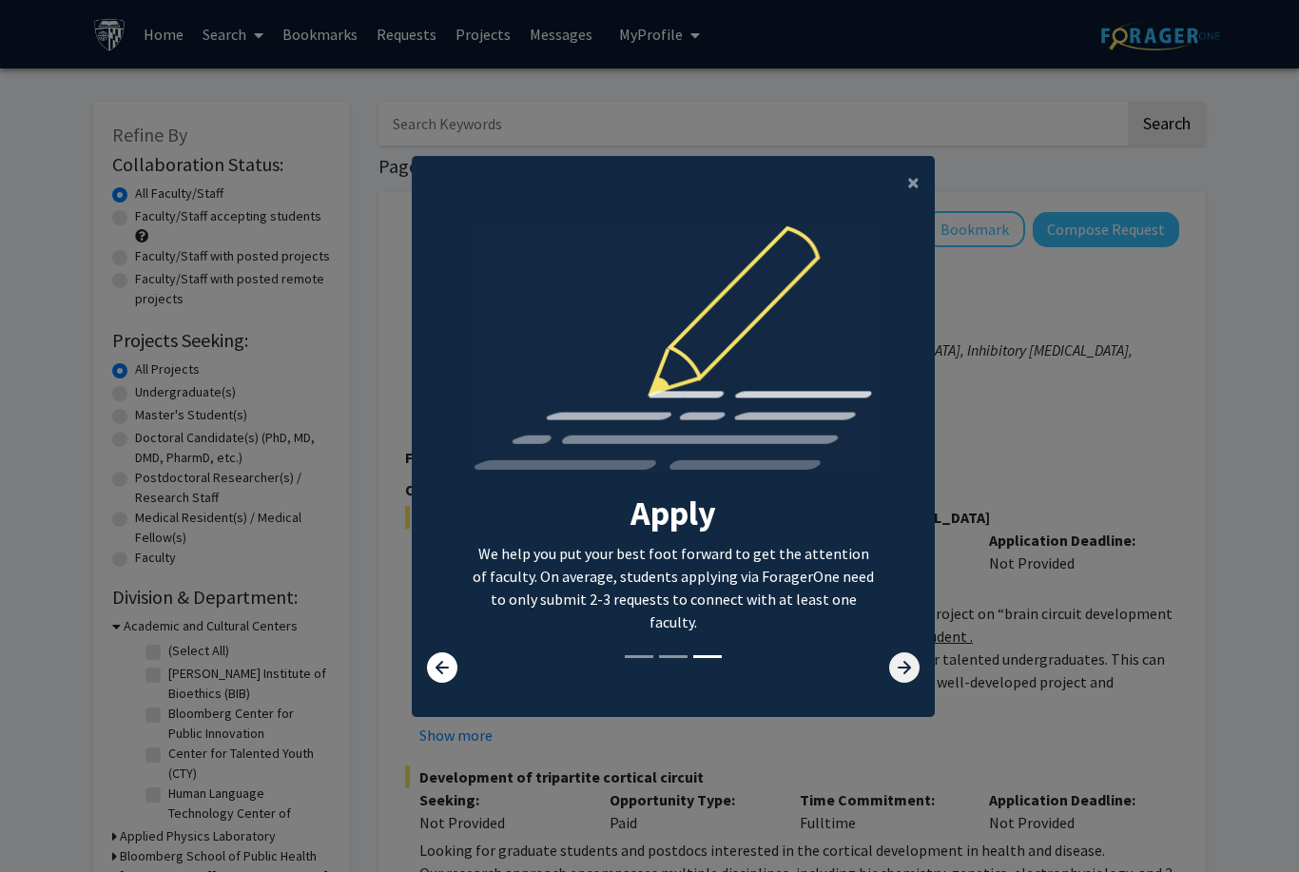
click at [910, 683] on icon at bounding box center [904, 667] width 30 height 30
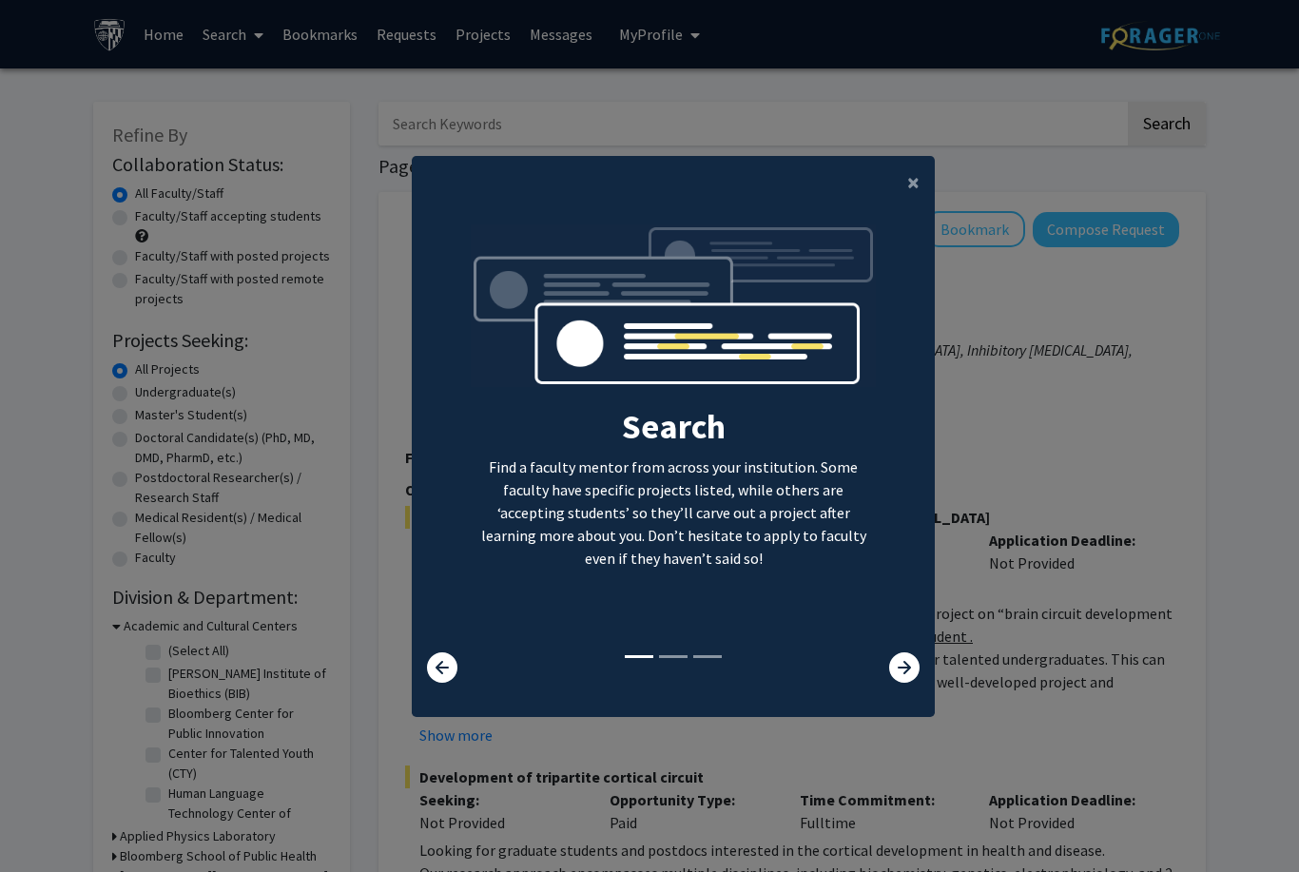
click at [870, 683] on div at bounding box center [890, 667] width 87 height 30
click at [900, 209] on button "×" at bounding box center [913, 182] width 43 height 53
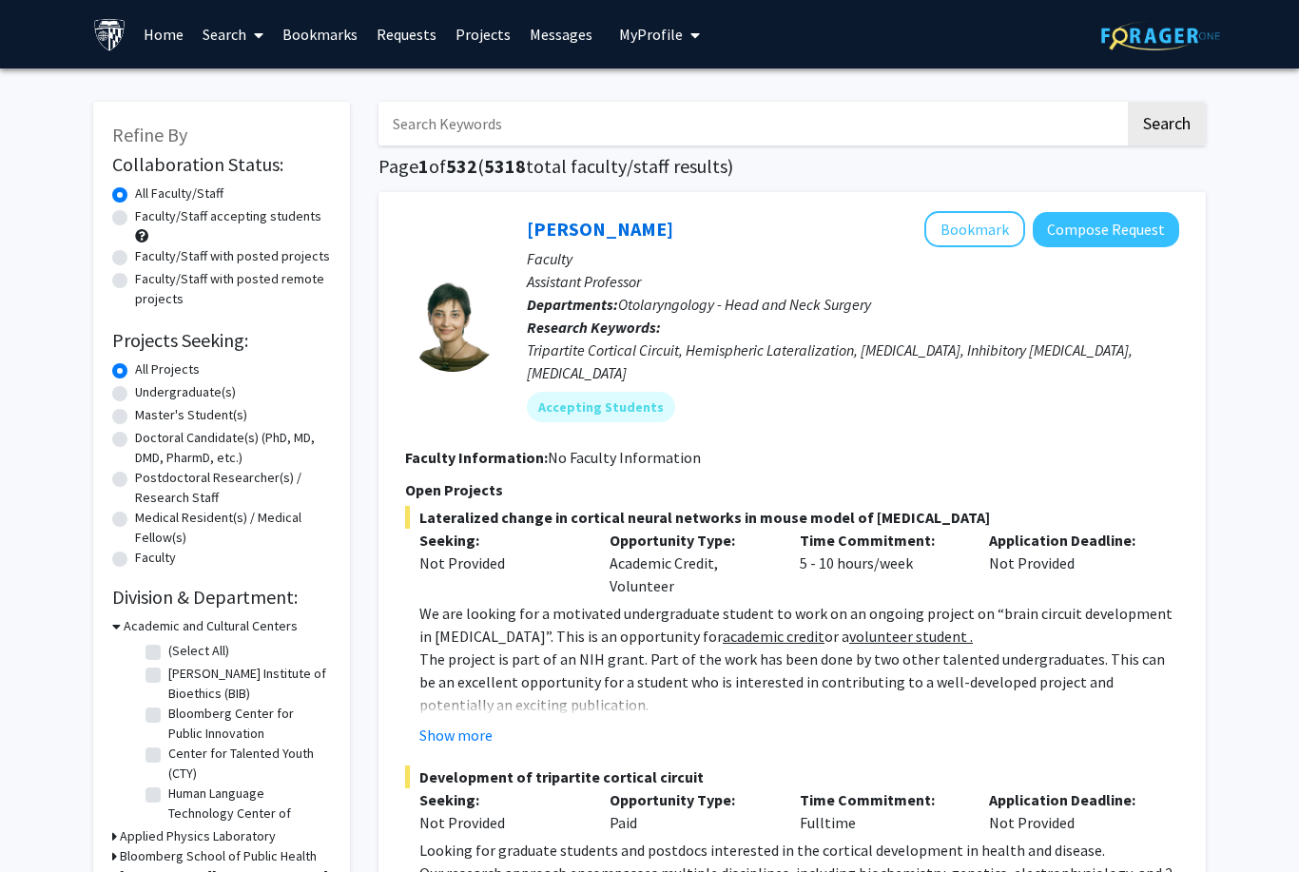
click at [903, 142] on input "Search Keywords" at bounding box center [752, 124] width 747 height 44
type input "C"
type input "Cardiothoracic"
click at [1166, 122] on button "Search" at bounding box center [1167, 124] width 78 height 44
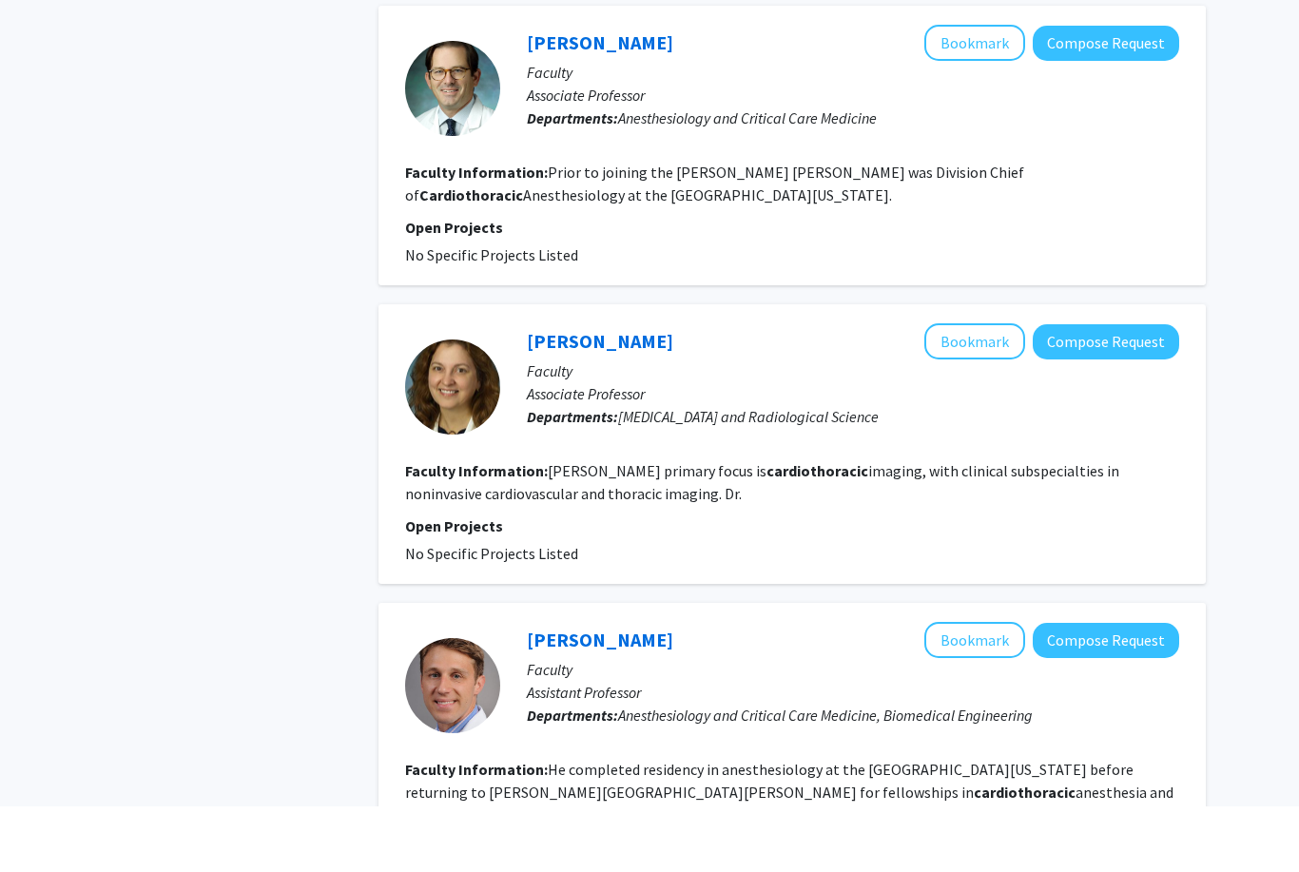
scroll to position [2702, 0]
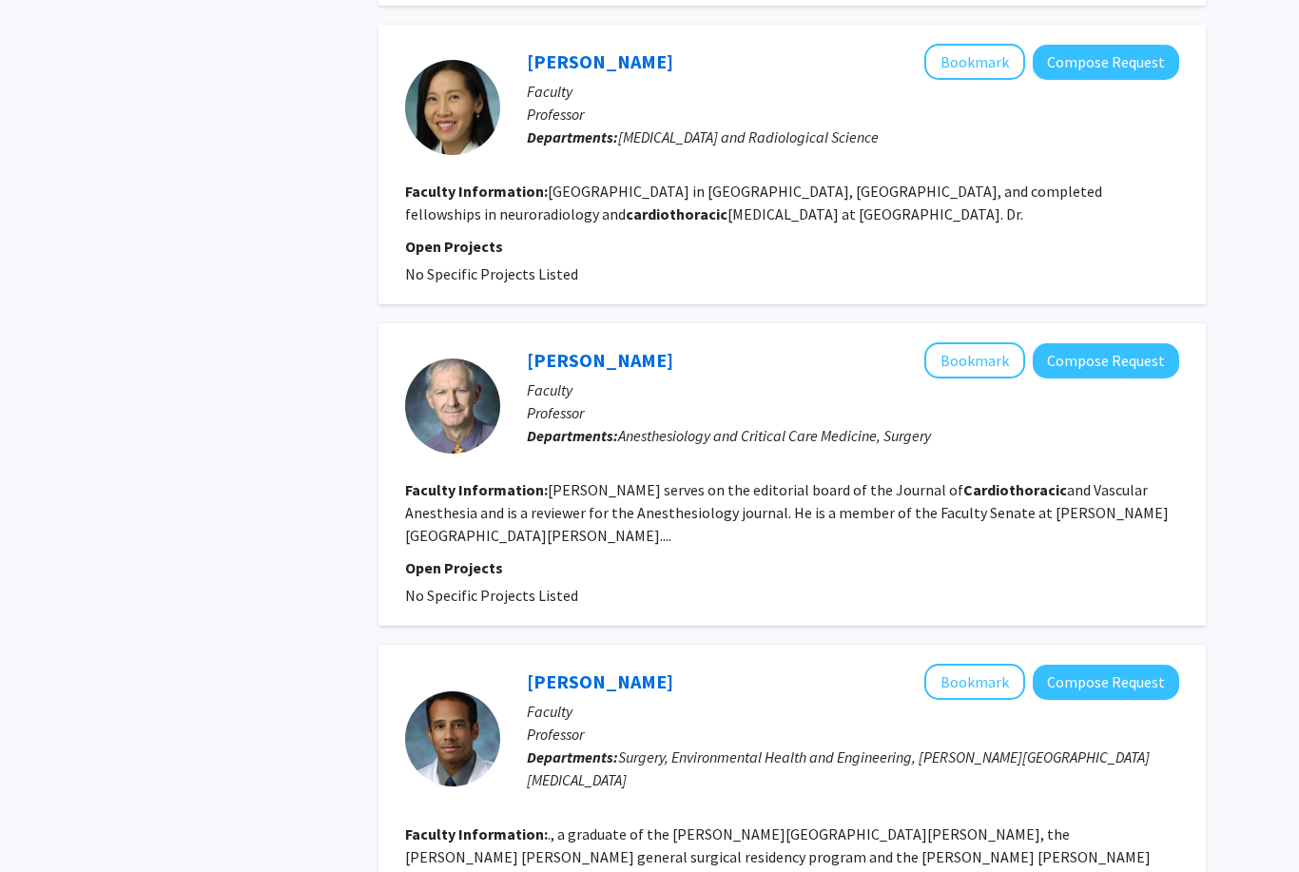
scroll to position [2503, 0]
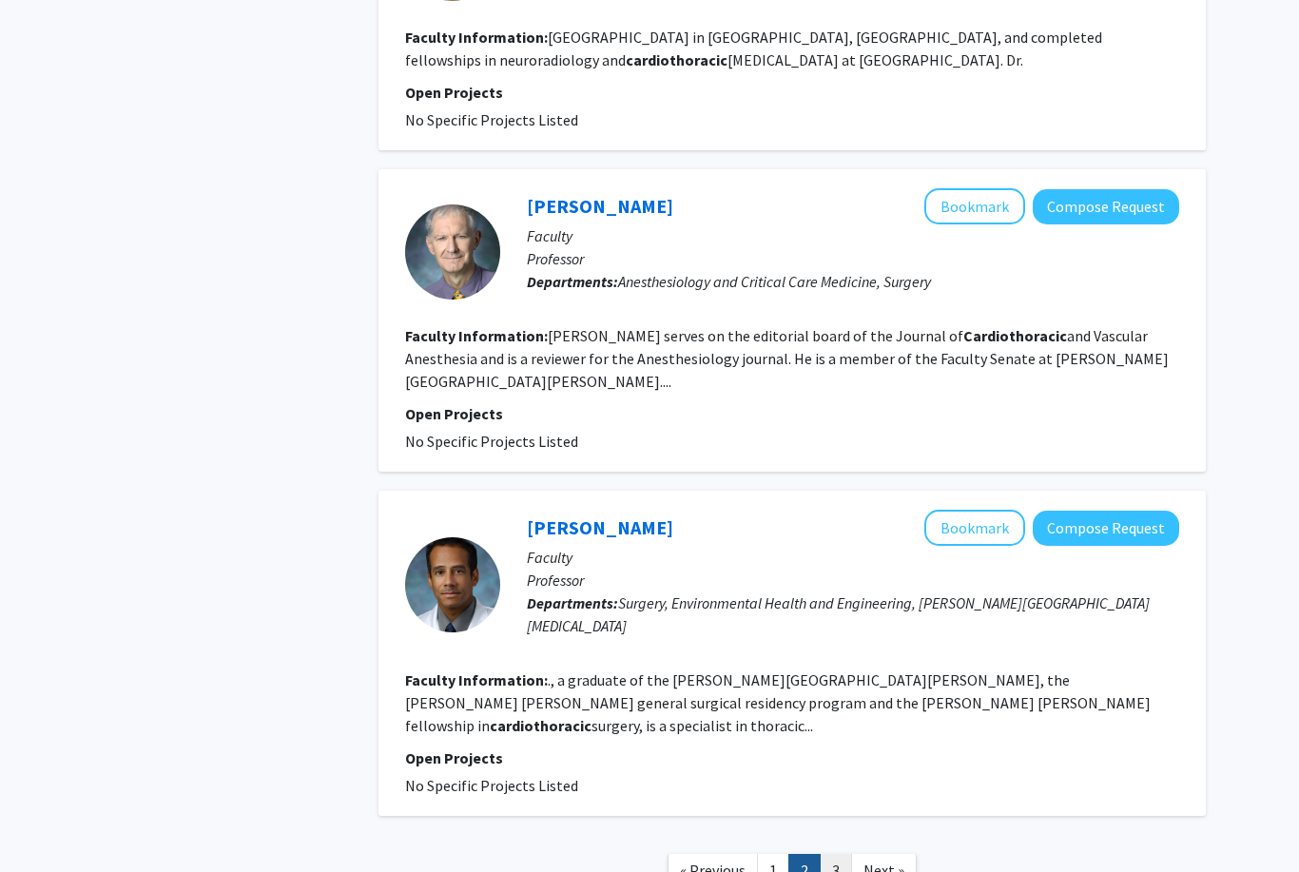
click at [834, 854] on link "3" at bounding box center [836, 870] width 32 height 33
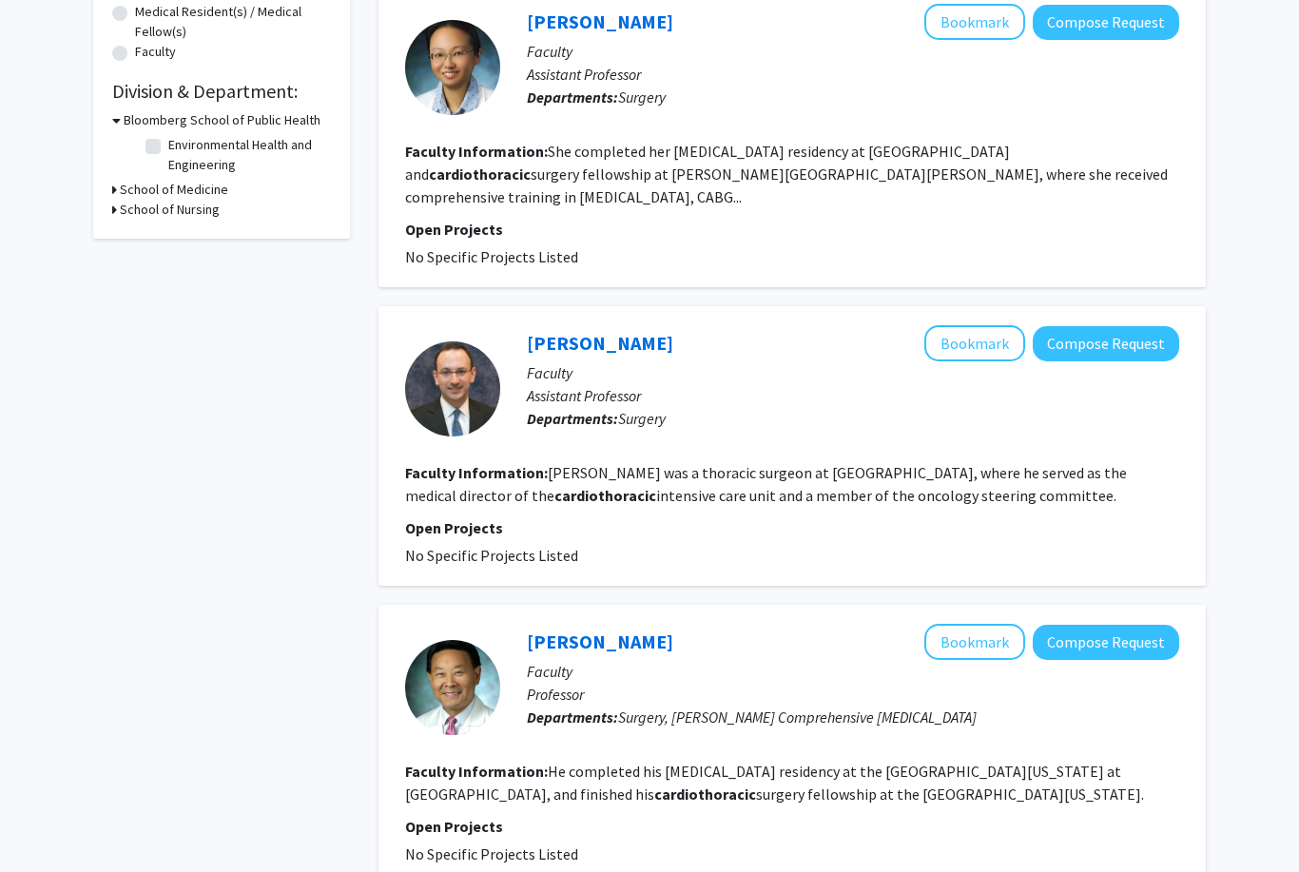
scroll to position [643, 0]
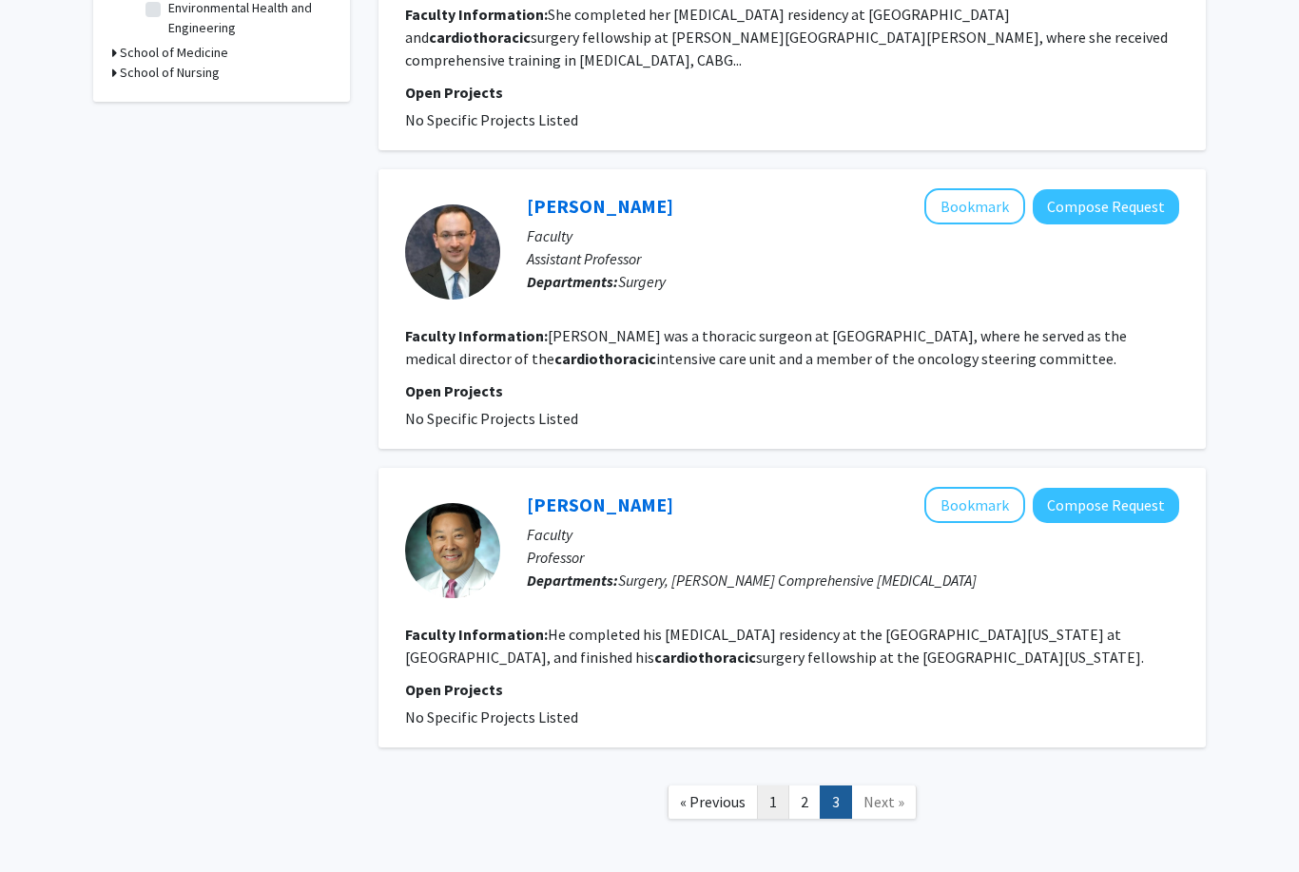
click at [770, 786] on link "1" at bounding box center [773, 802] width 32 height 33
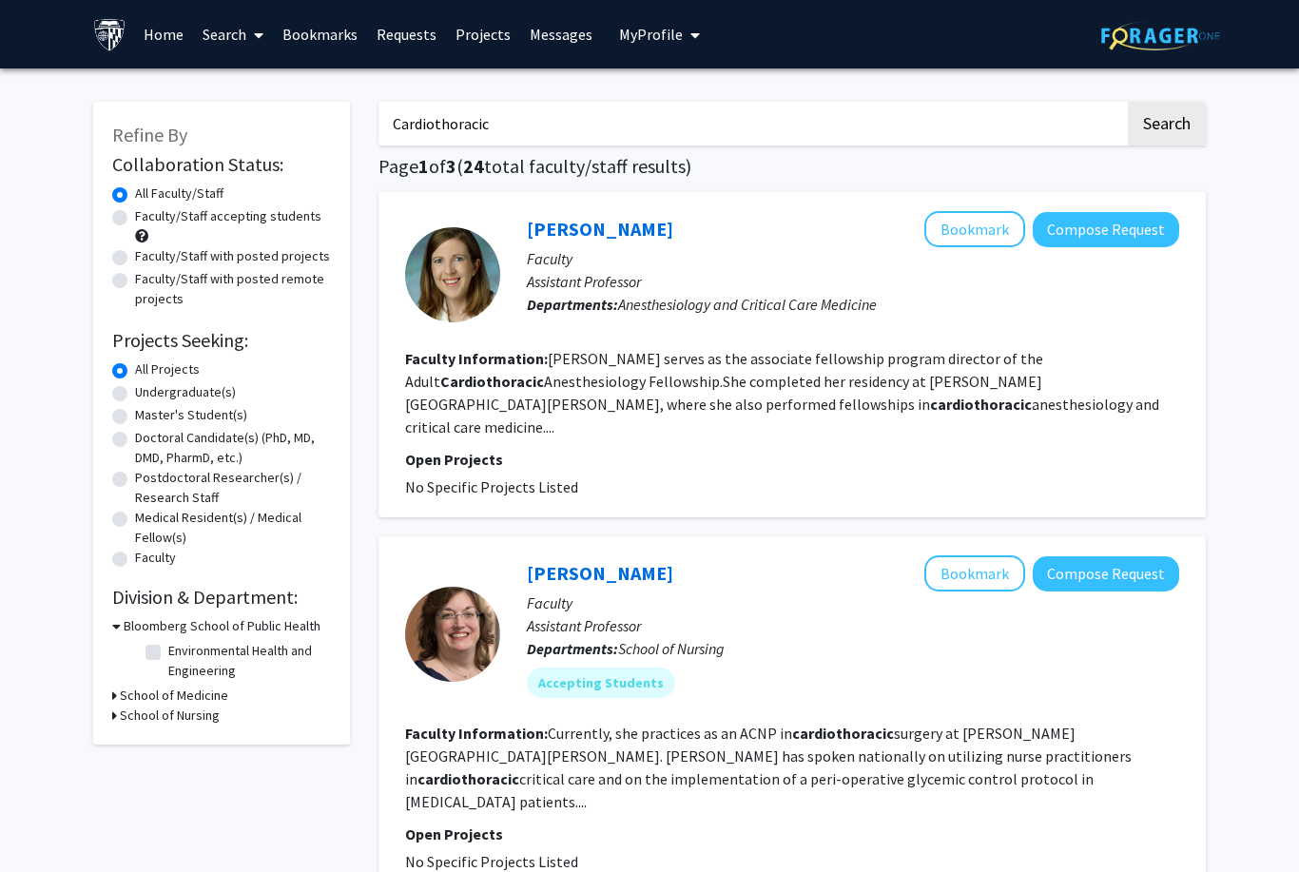
click at [1076, 724] on fg-read-more "Currently, she practices as an ACNP in [MEDICAL_DATA] at [PERSON_NAME][GEOGRAPH…" at bounding box center [768, 767] width 727 height 87
click at [609, 555] on div "[PERSON_NAME] Bookmark Compose Request" at bounding box center [853, 573] width 652 height 36
click at [611, 561] on link "[PERSON_NAME]" at bounding box center [600, 573] width 146 height 24
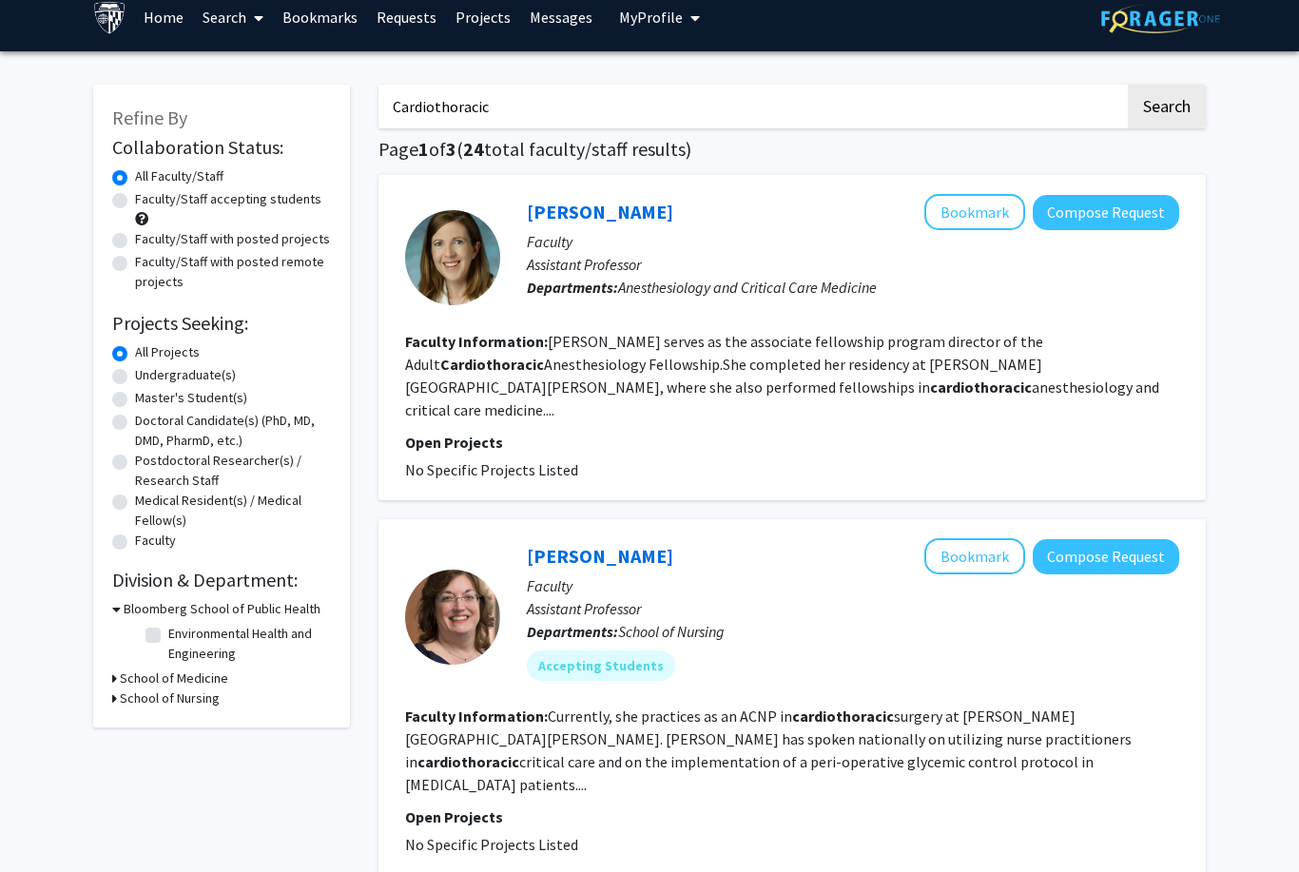
scroll to position [19, 0]
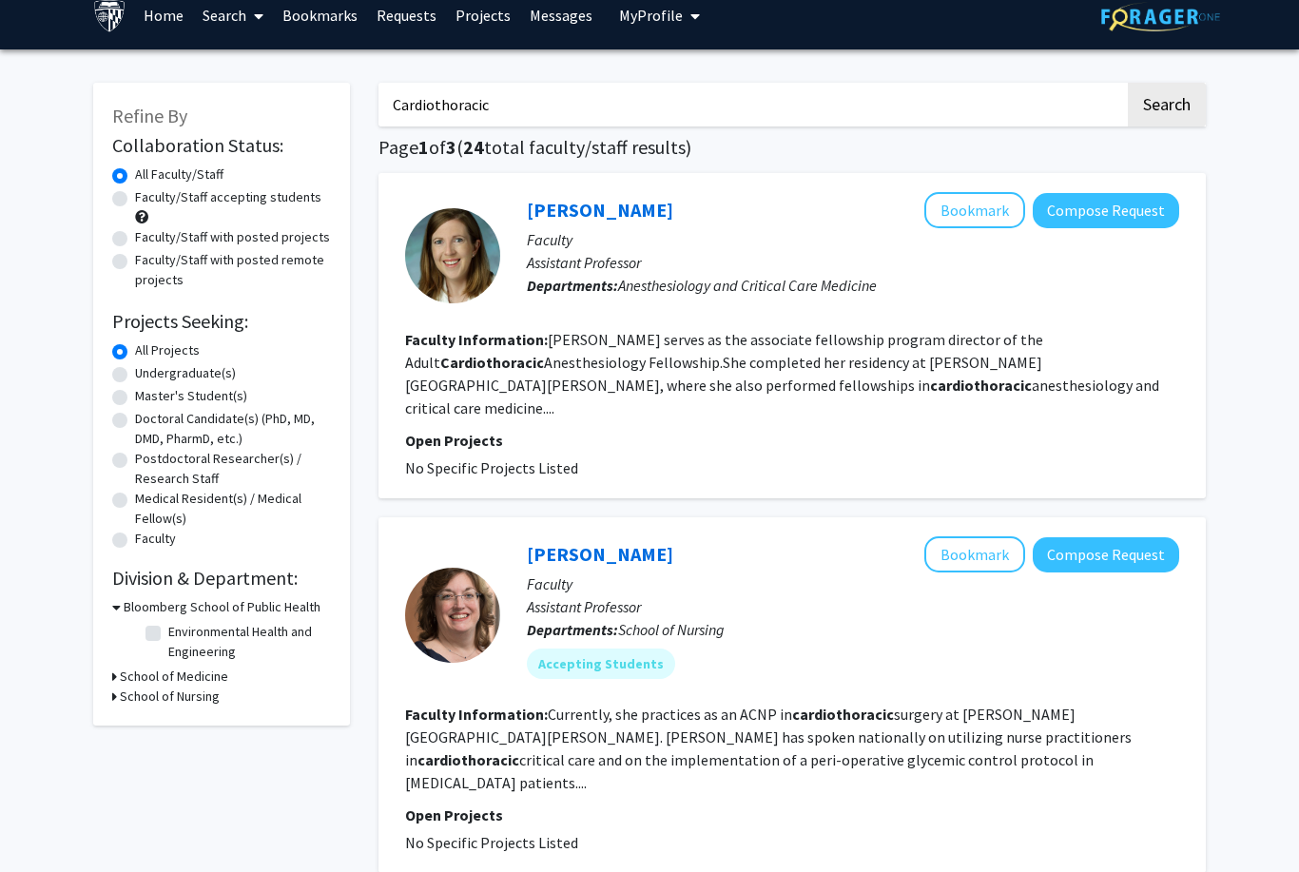
click at [1092, 705] on fg-read-more "Currently, she practices as an ACNP in [MEDICAL_DATA] at [PERSON_NAME][GEOGRAPH…" at bounding box center [768, 748] width 727 height 87
click at [534, 542] on link "[PERSON_NAME]" at bounding box center [600, 554] width 146 height 24
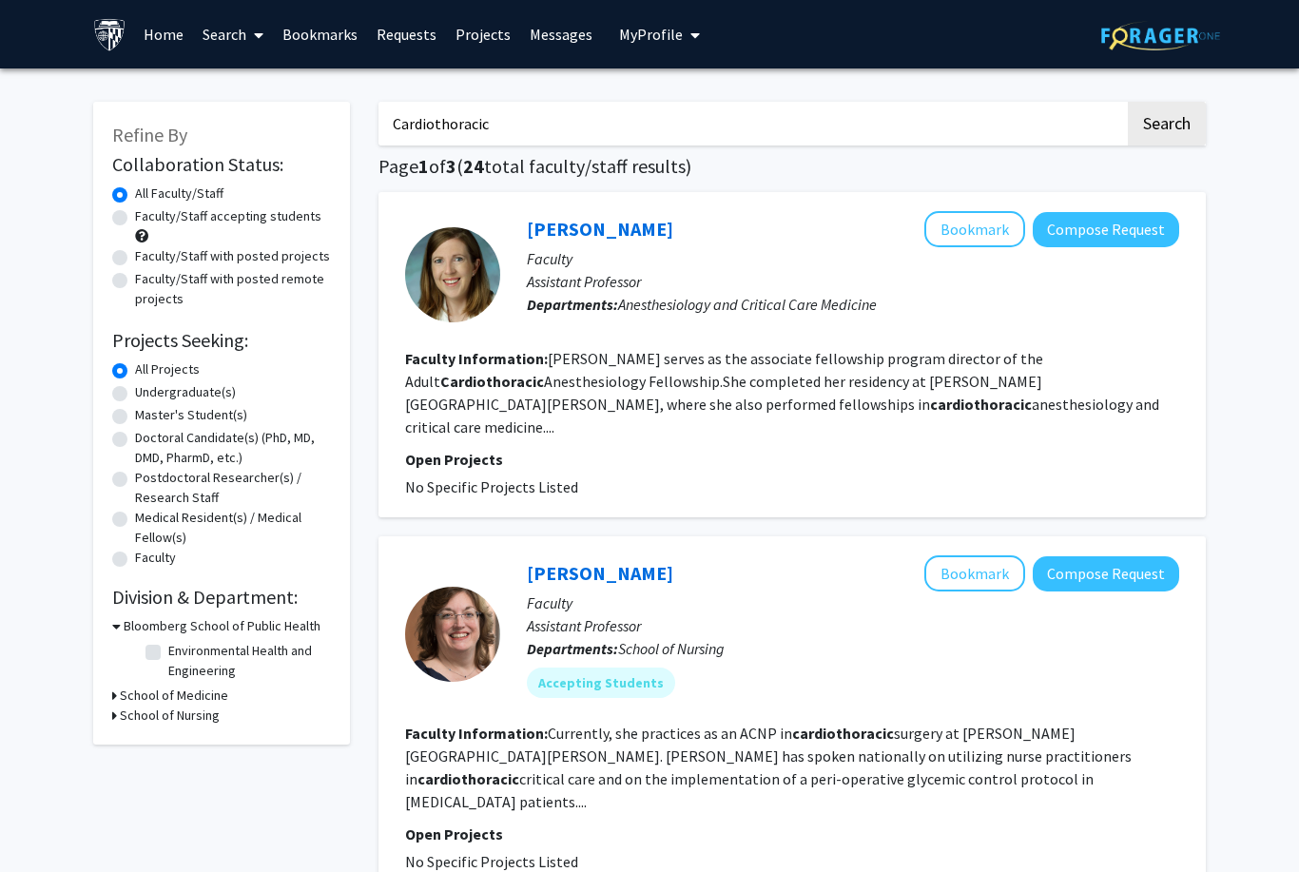
click at [451, 118] on input "Cardiothoracic" at bounding box center [752, 124] width 747 height 44
type input "Cardiology"
click at [1166, 122] on button "Search" at bounding box center [1167, 124] width 78 height 44
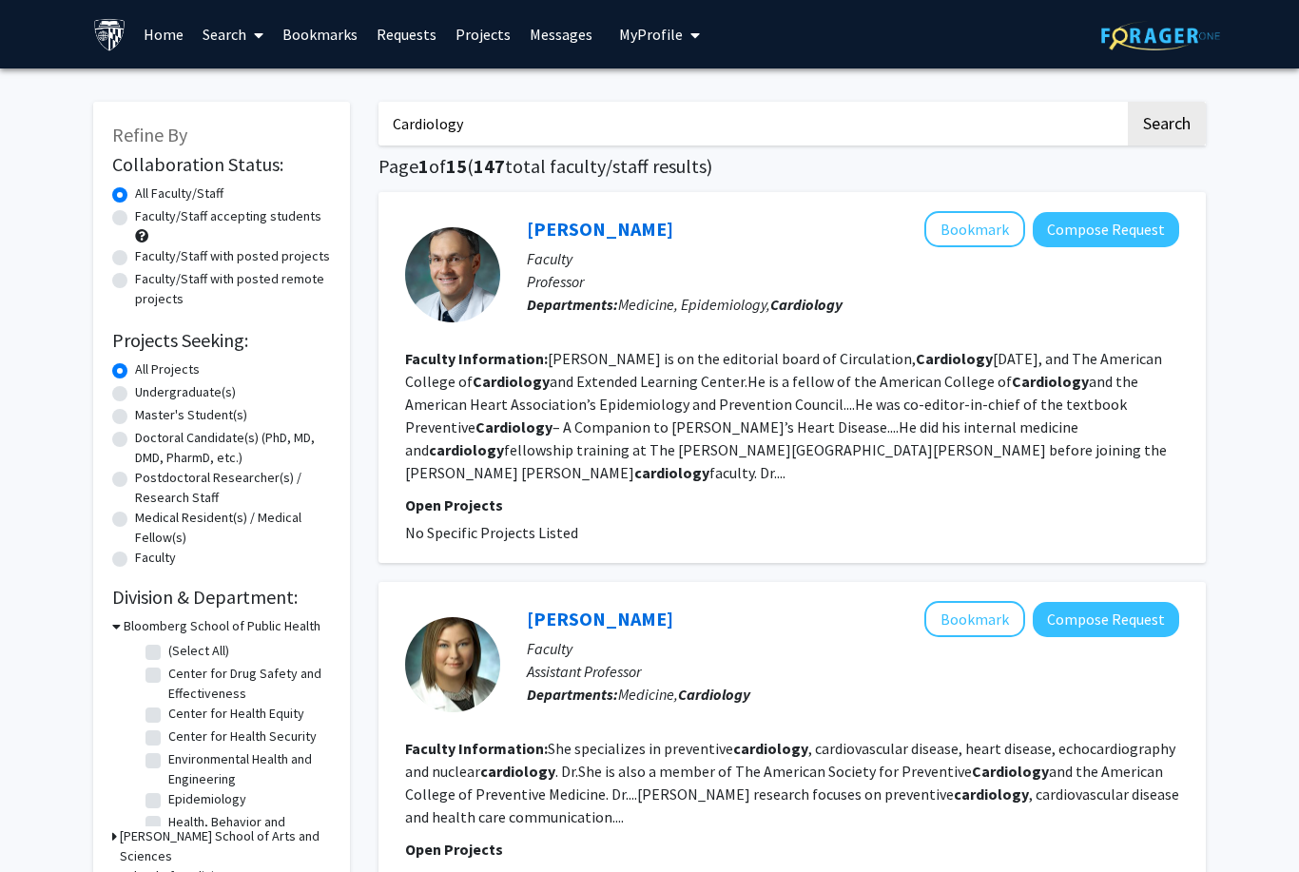
click at [135, 251] on label "Faculty/Staff with posted projects" at bounding box center [232, 256] width 195 height 20
click at [135, 251] on input "Faculty/Staff with posted projects" at bounding box center [141, 252] width 12 height 12
radio input "true"
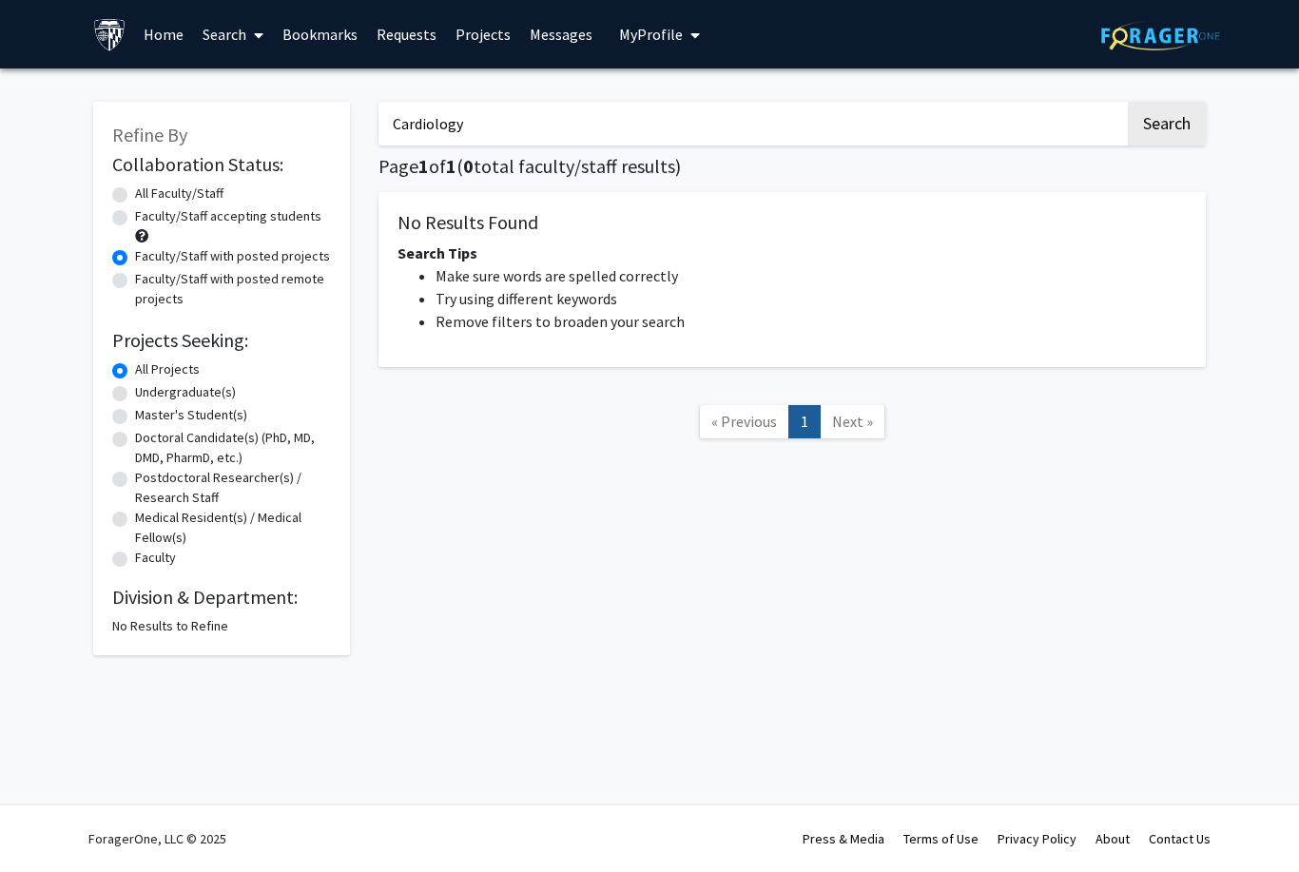
click at [135, 192] on label "All Faculty/Staff" at bounding box center [179, 194] width 88 height 20
click at [135, 192] on input "All Faculty/Staff" at bounding box center [141, 190] width 12 height 12
radio input "true"
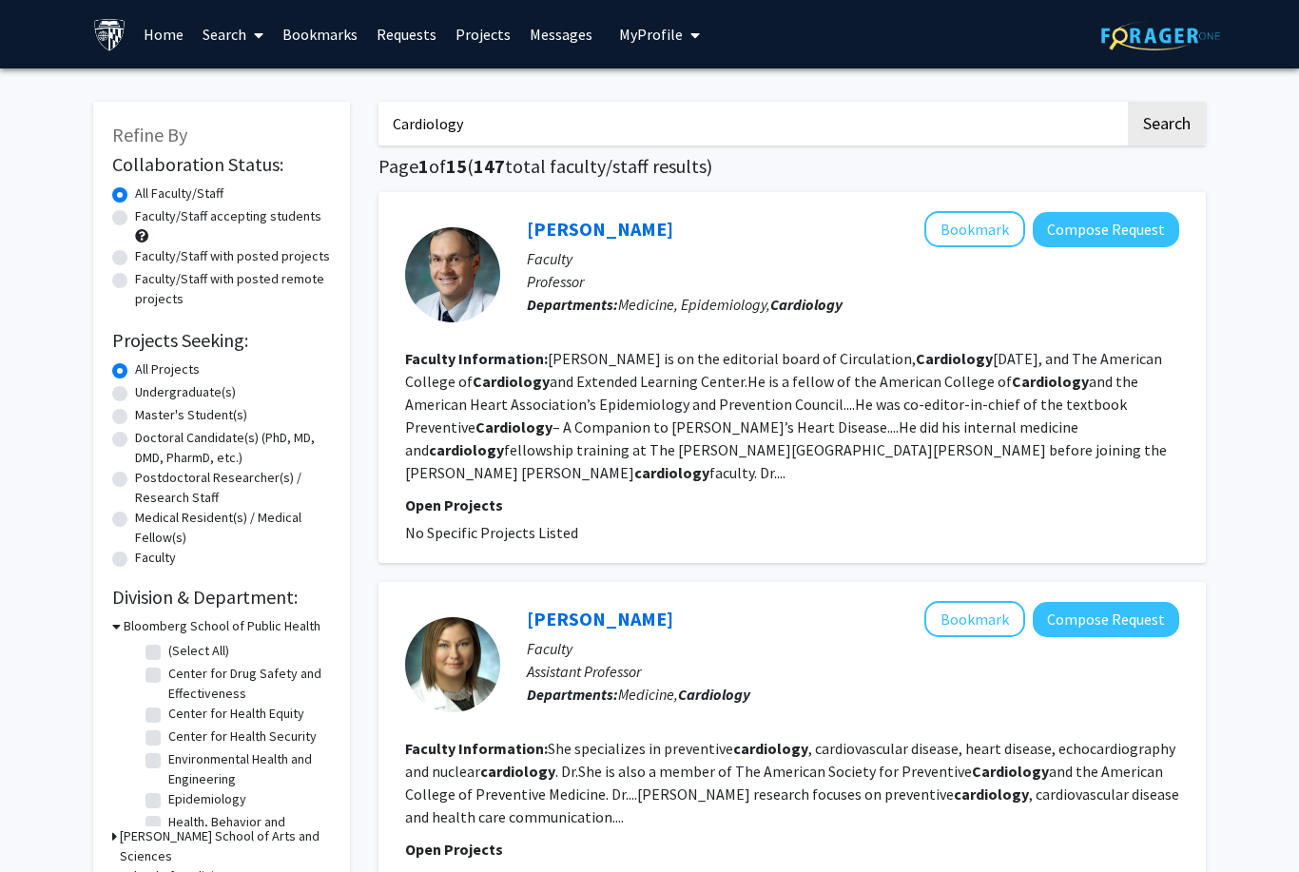
click at [439, 104] on input "Cardiology" at bounding box center [752, 124] width 747 height 44
click at [135, 208] on label "Faculty/Staff accepting students" at bounding box center [228, 216] width 186 height 20
click at [135, 208] on input "Faculty/Staff accepting students" at bounding box center [141, 212] width 12 height 12
radio input "true"
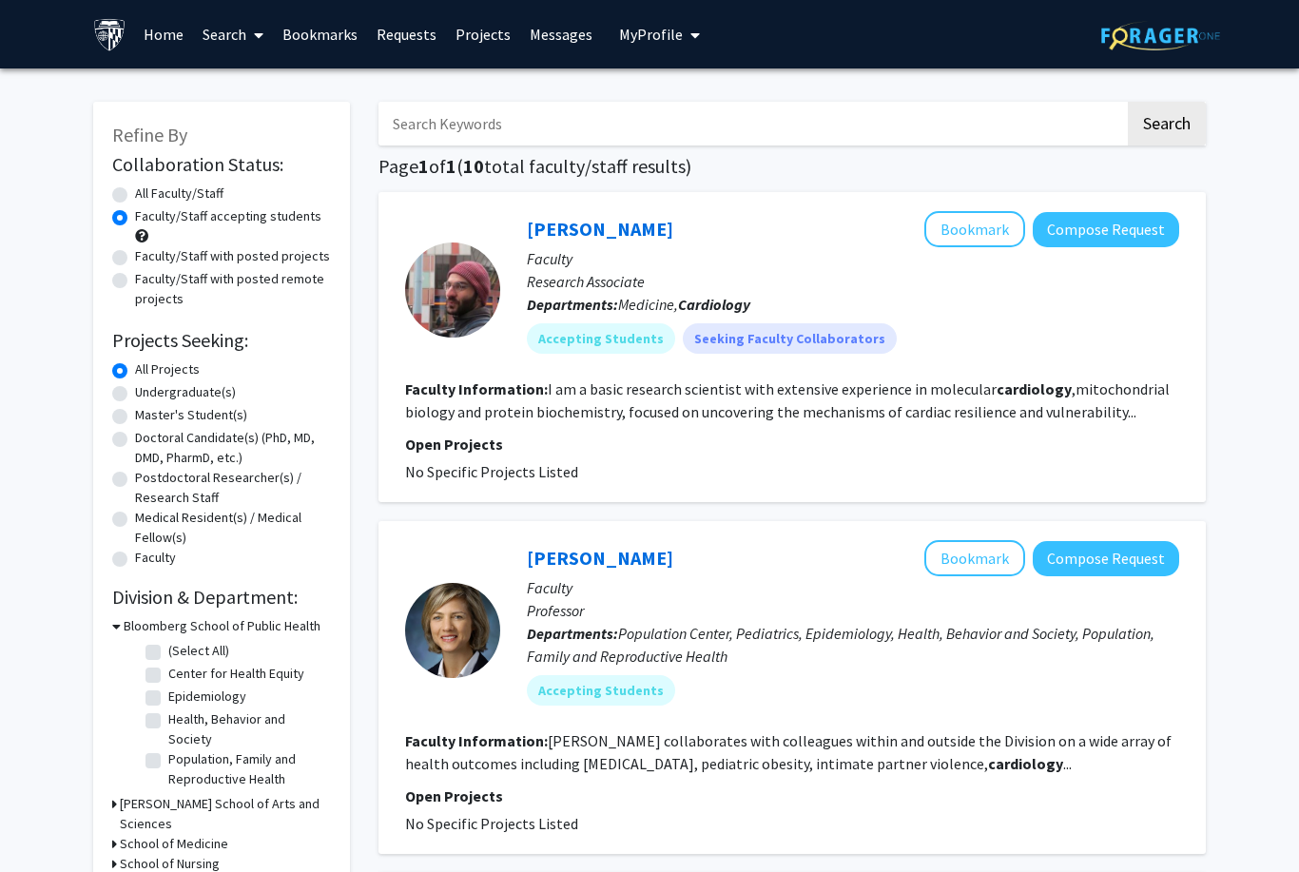
click at [135, 251] on label "Faculty/Staff with posted projects" at bounding box center [232, 256] width 195 height 20
click at [135, 251] on input "Faculty/Staff with posted projects" at bounding box center [141, 252] width 12 height 12
radio input "true"
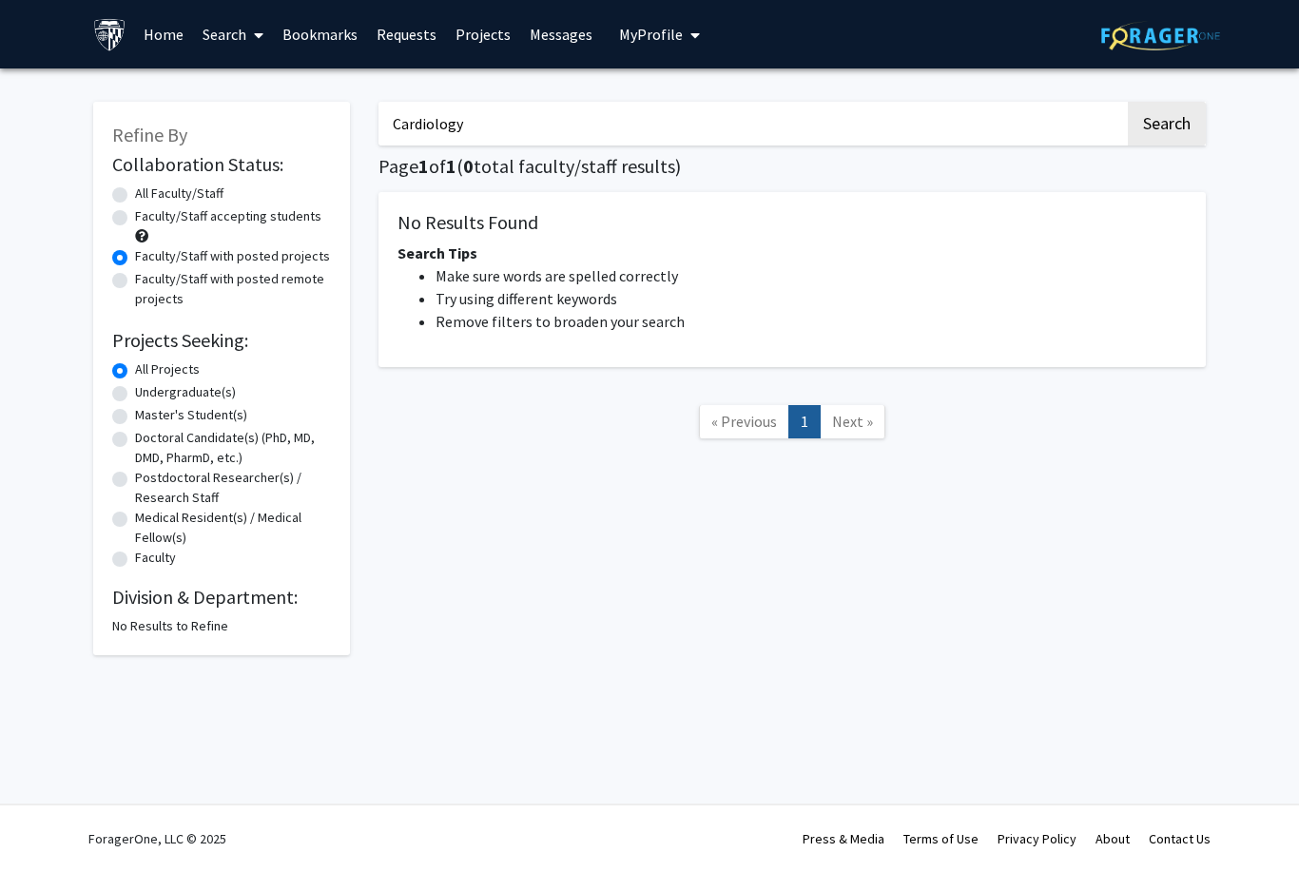
click at [135, 209] on label "Faculty/Staff accepting students" at bounding box center [228, 216] width 186 height 20
click at [135, 209] on input "Faculty/Staff accepting students" at bounding box center [141, 212] width 12 height 12
radio input "true"
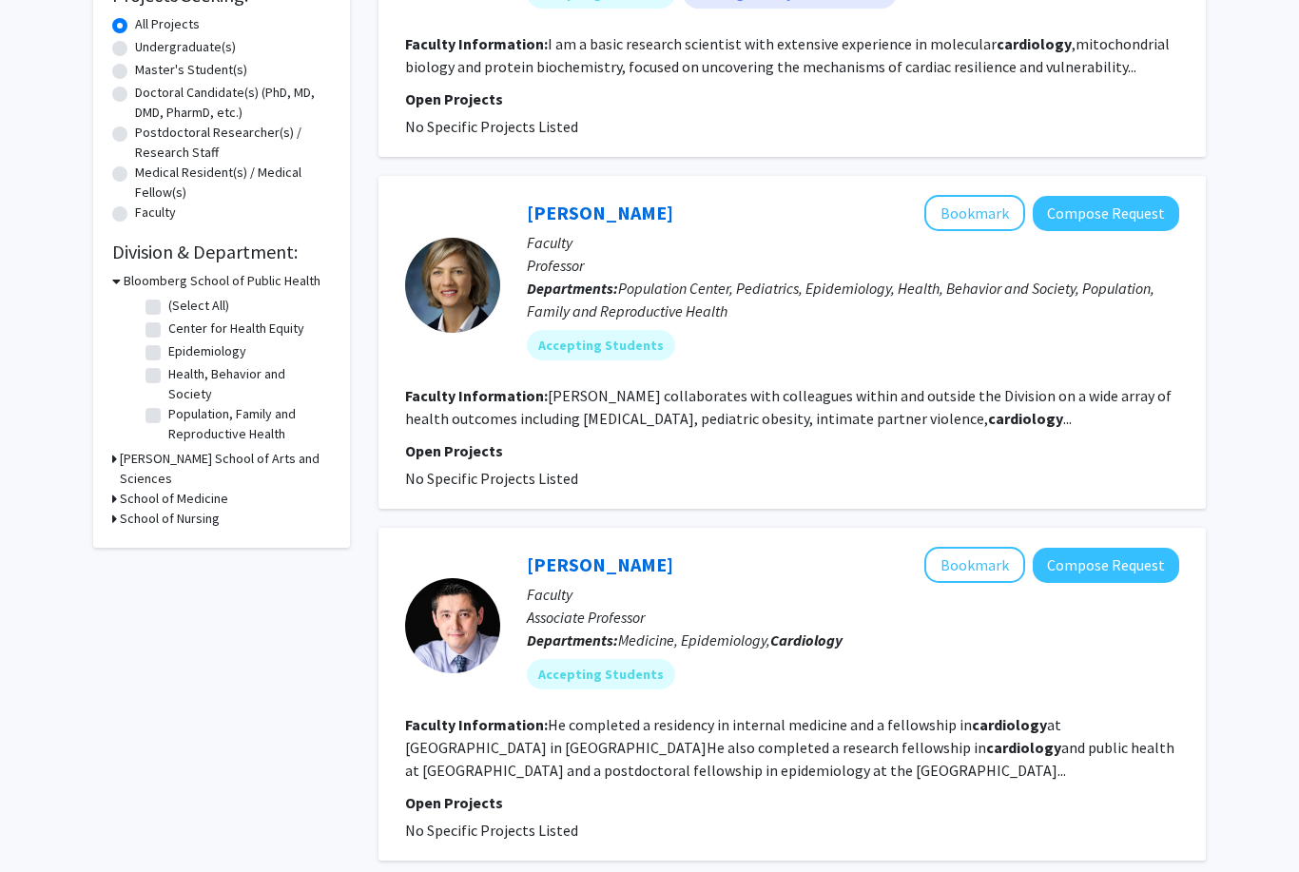
scroll to position [348, 0]
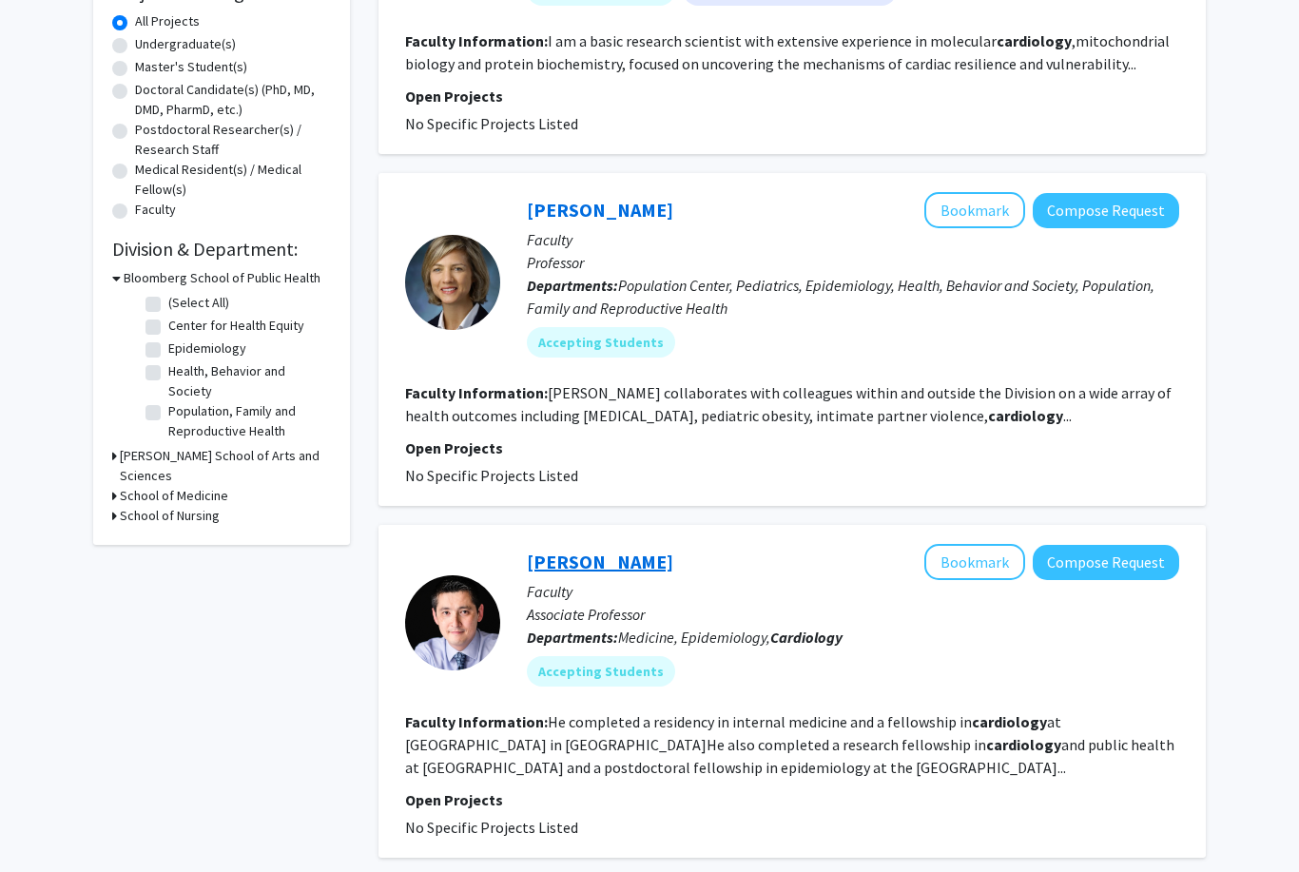
click at [592, 559] on link "[PERSON_NAME]" at bounding box center [600, 562] width 146 height 24
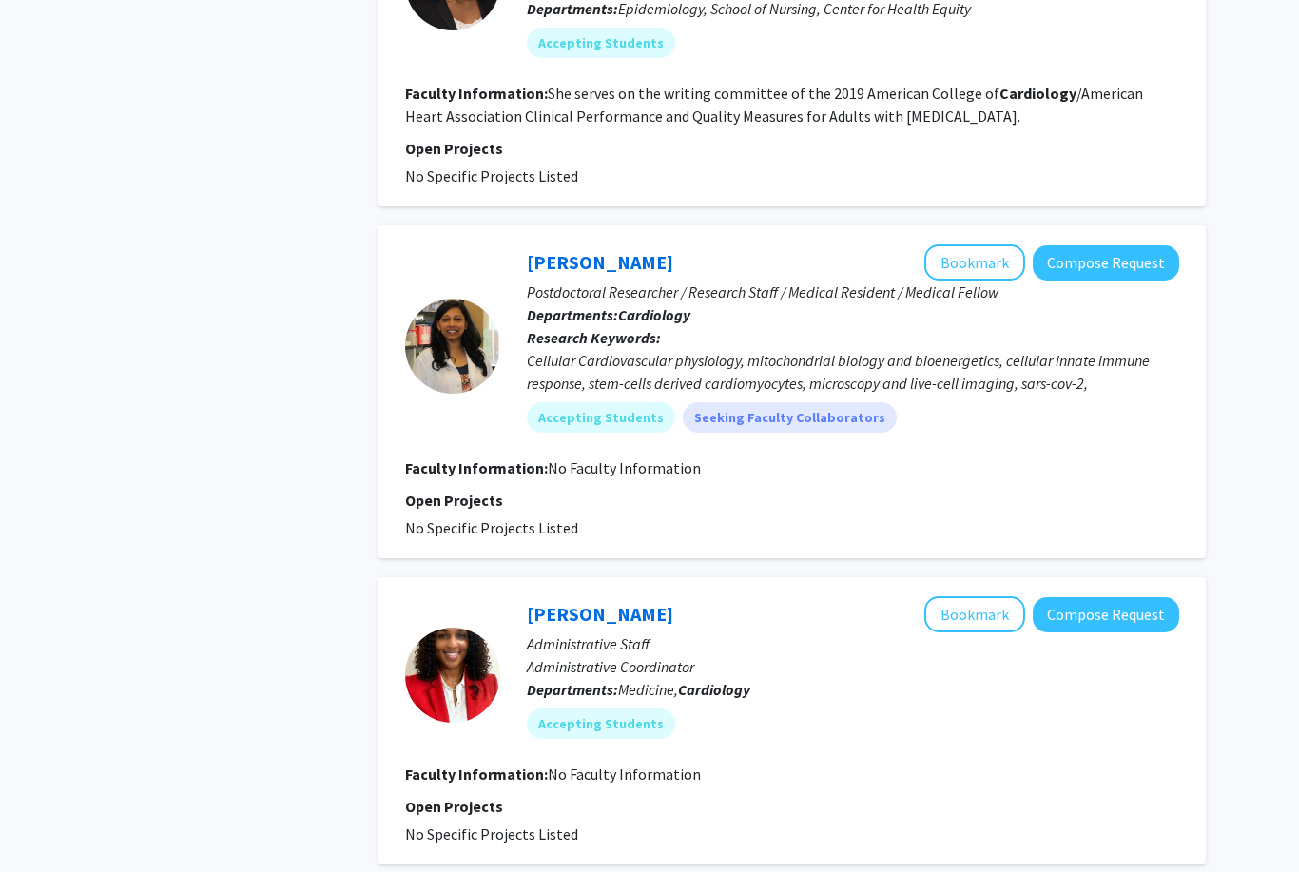
scroll to position [1910, 0]
